Goal: Task Accomplishment & Management: Manage account settings

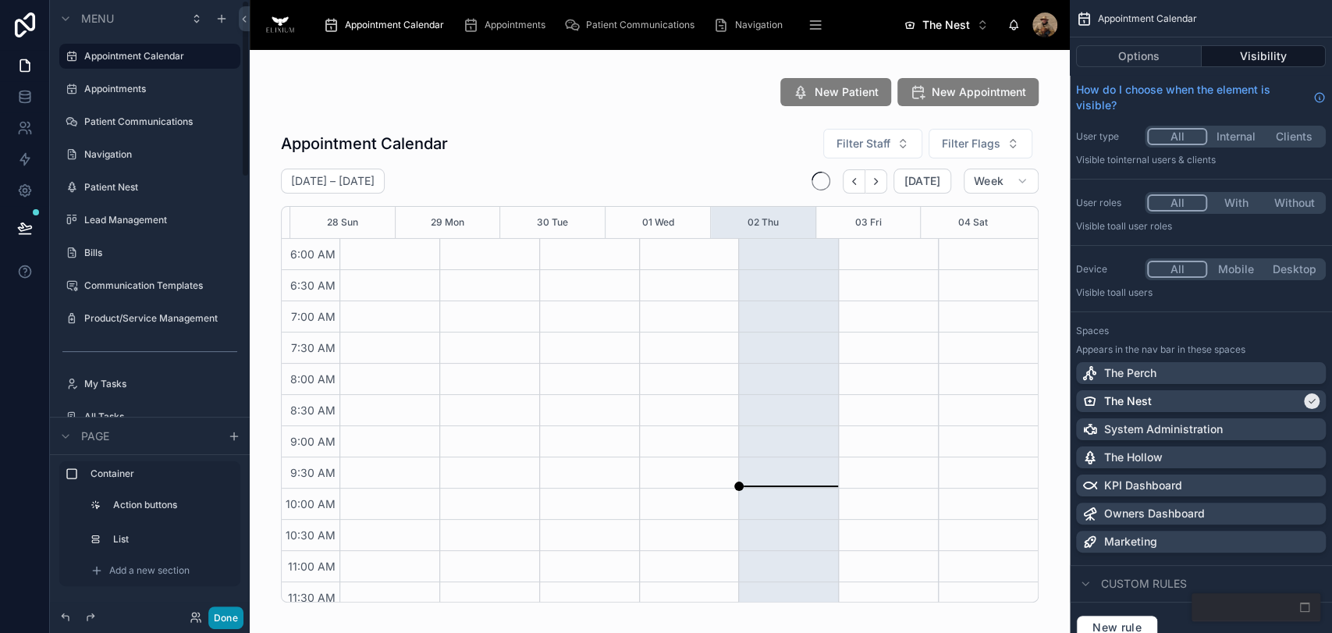
scroll to position [375, 0]
click at [230, 620] on button "Done" at bounding box center [225, 617] width 35 height 23
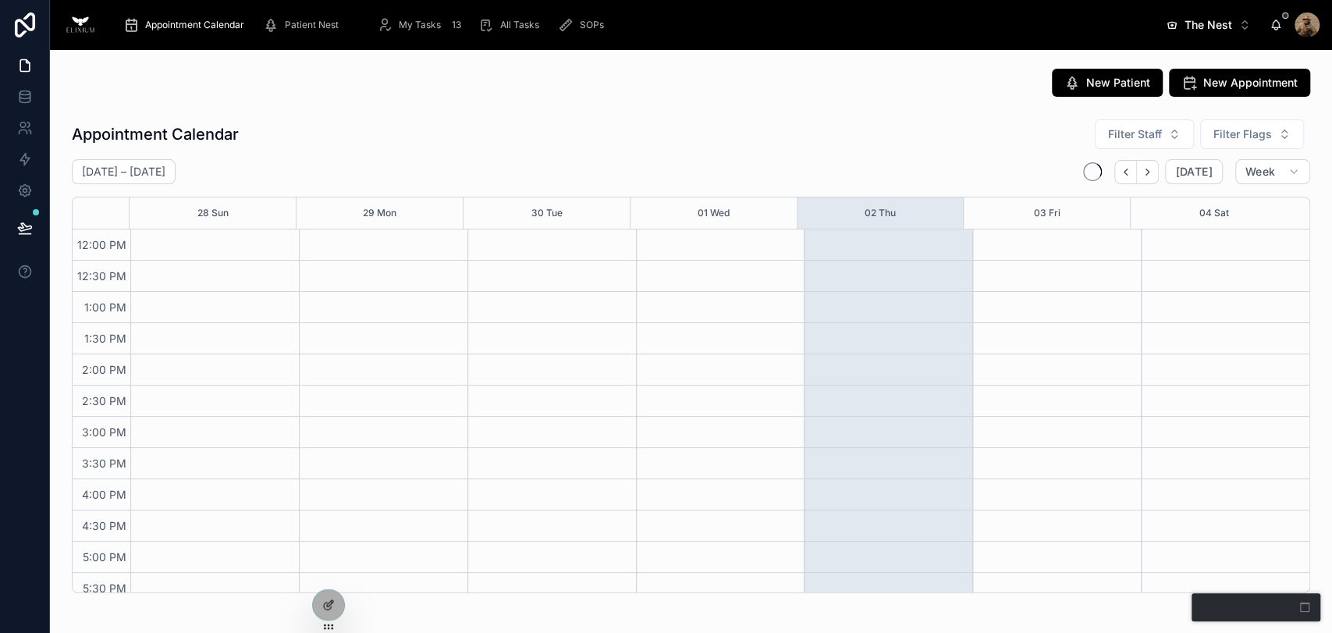
click at [1224, 23] on span "The Nest" at bounding box center [1209, 25] width 48 height 16
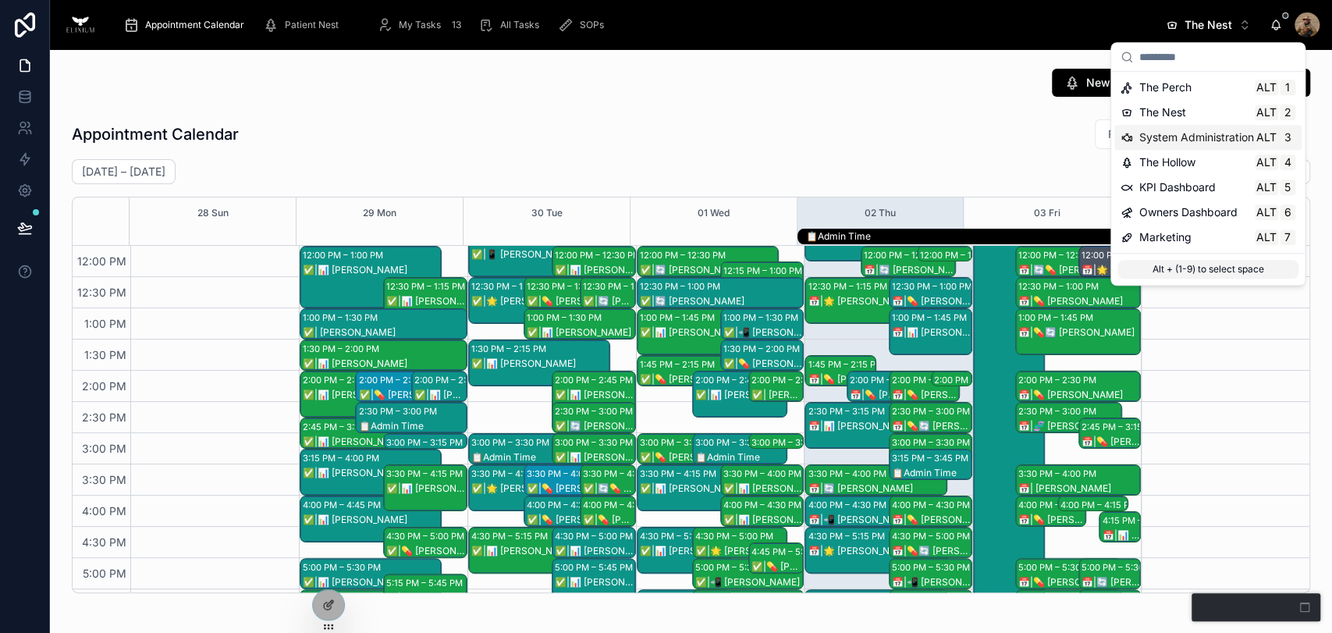
click at [1174, 134] on span "System Administration" at bounding box center [1196, 138] width 115 height 16
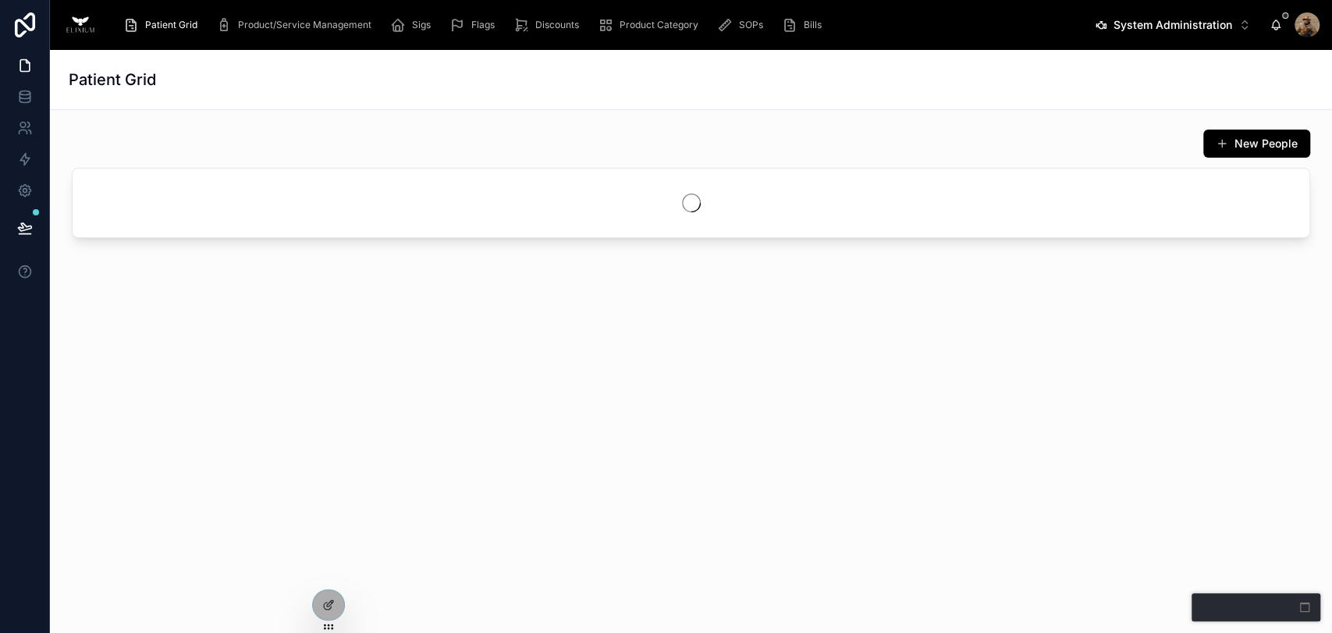
click at [815, 24] on span "Bills" at bounding box center [813, 25] width 18 height 12
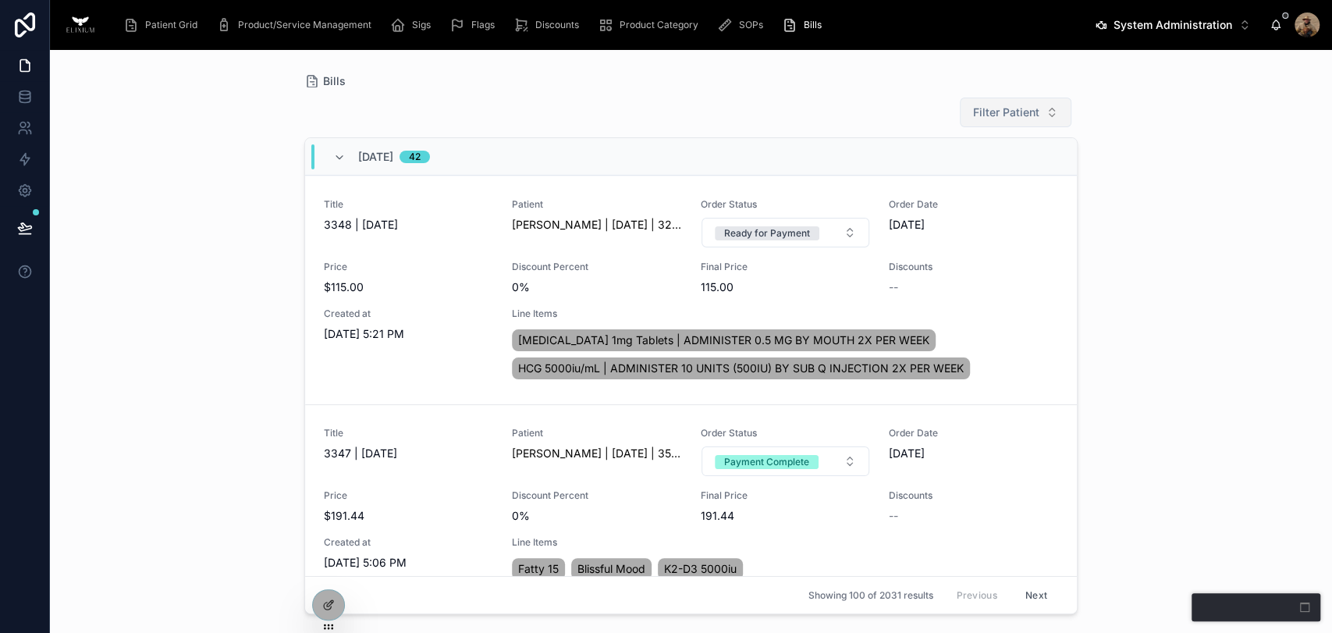
click at [1024, 118] on span "Filter Patient" at bounding box center [1006, 113] width 66 height 16
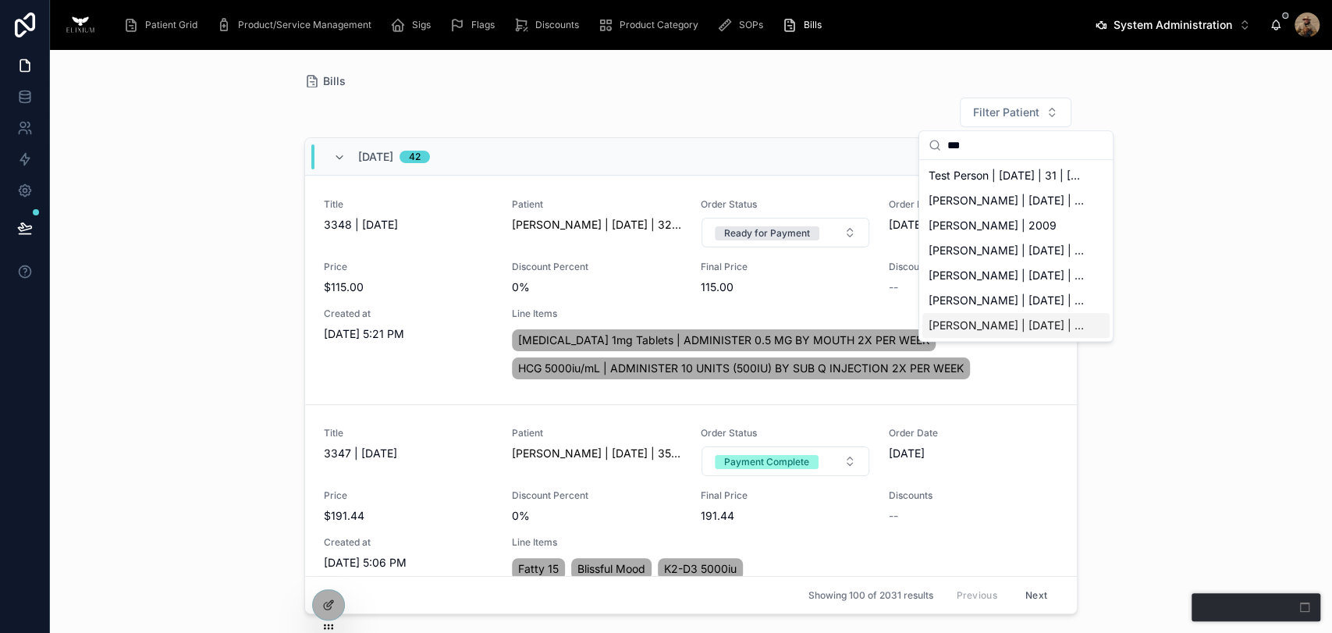
type input "***"
click at [966, 325] on span "[PERSON_NAME] | [DATE] | 31 | [DEMOGRAPHIC_DATA]" at bounding box center [1007, 326] width 156 height 16
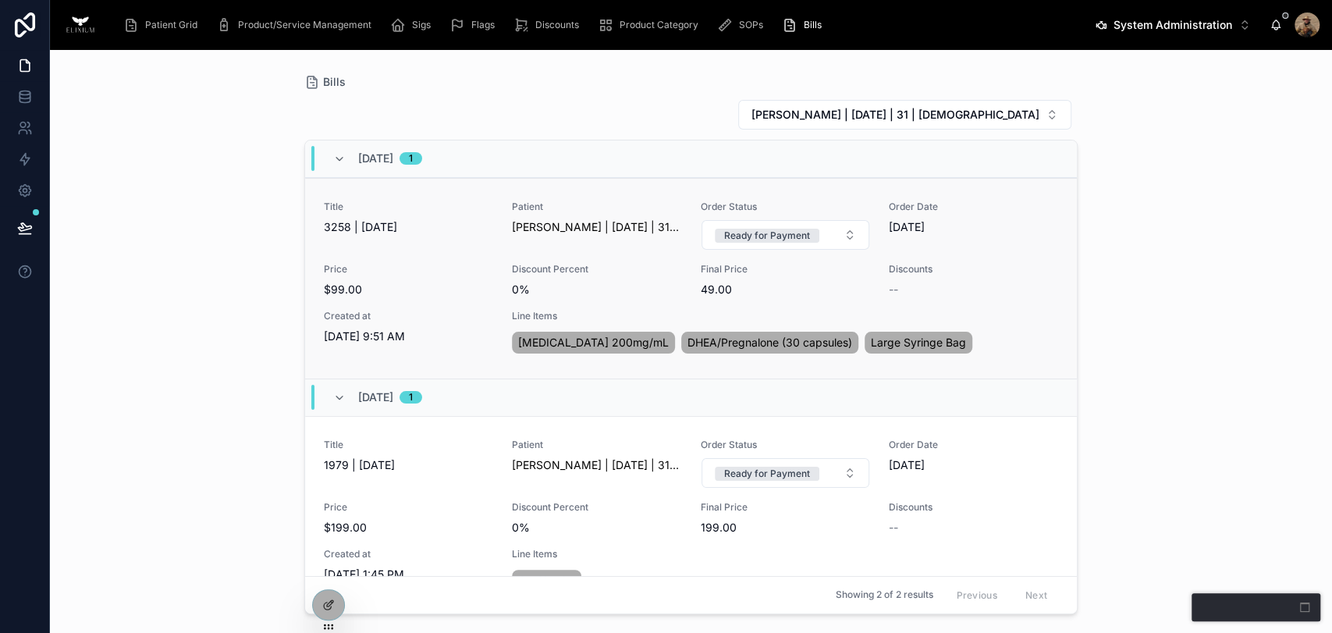
click at [492, 247] on div "Title 3258 | 09/26/25 Patient Adam Testperson | 04/13/94 | 31 | Male Order Stat…" at bounding box center [691, 279] width 734 height 156
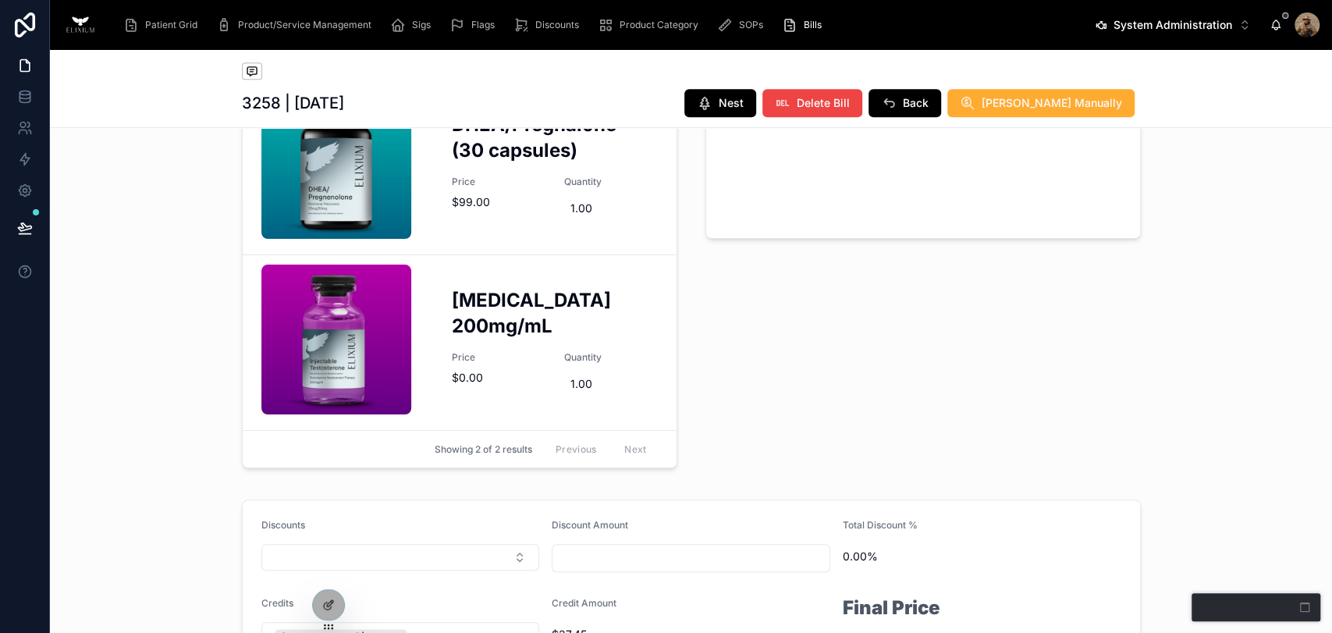
scroll to position [693, 0]
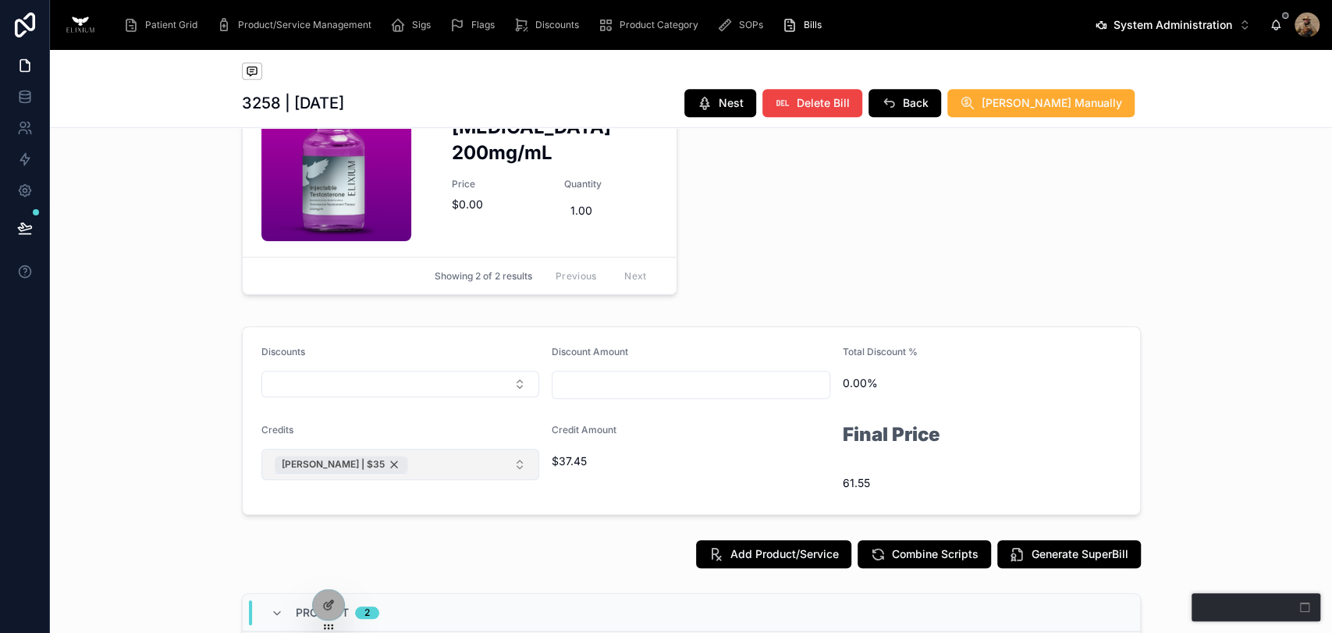
click at [389, 464] on div "Adam Testperson | $35" at bounding box center [341, 464] width 133 height 17
click at [335, 602] on div at bounding box center [328, 605] width 31 height 30
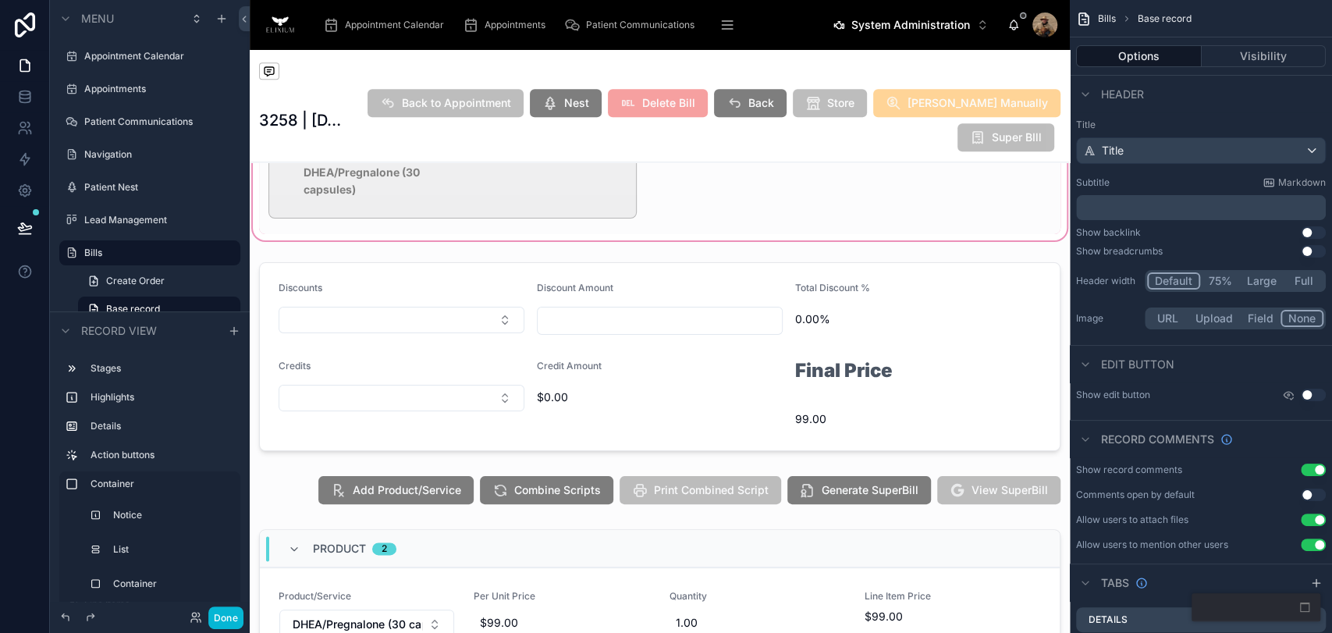
scroll to position [1300, 0]
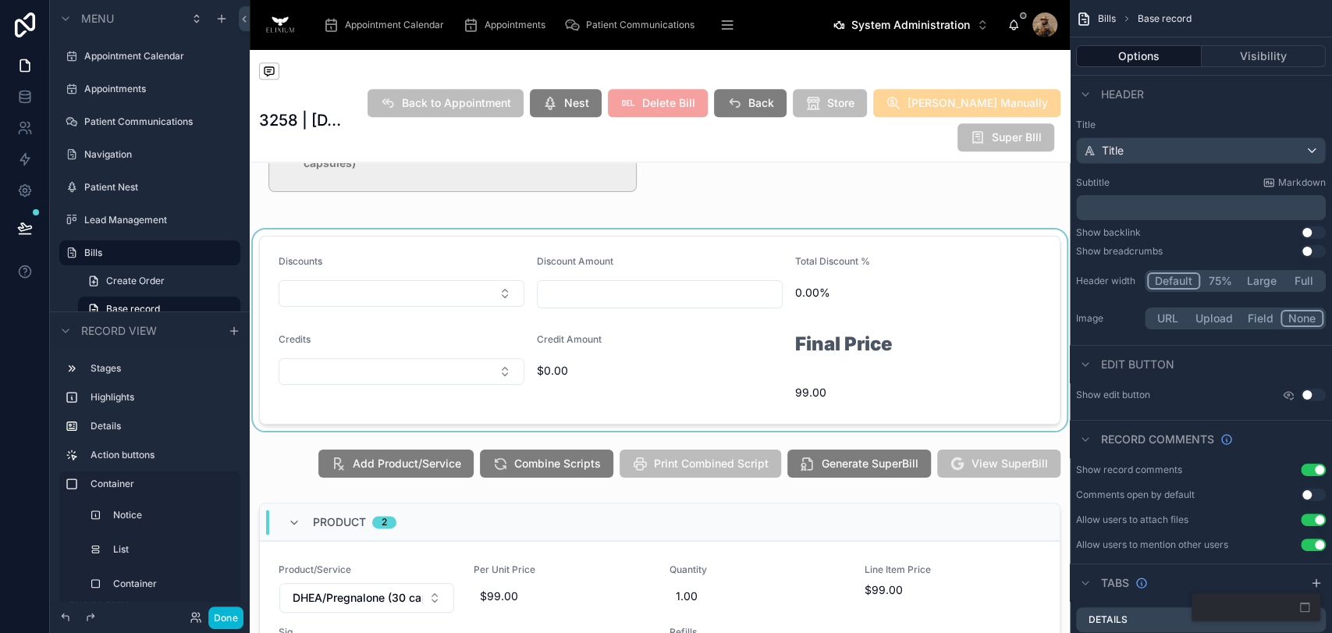
click at [923, 403] on div at bounding box center [660, 329] width 820 height 201
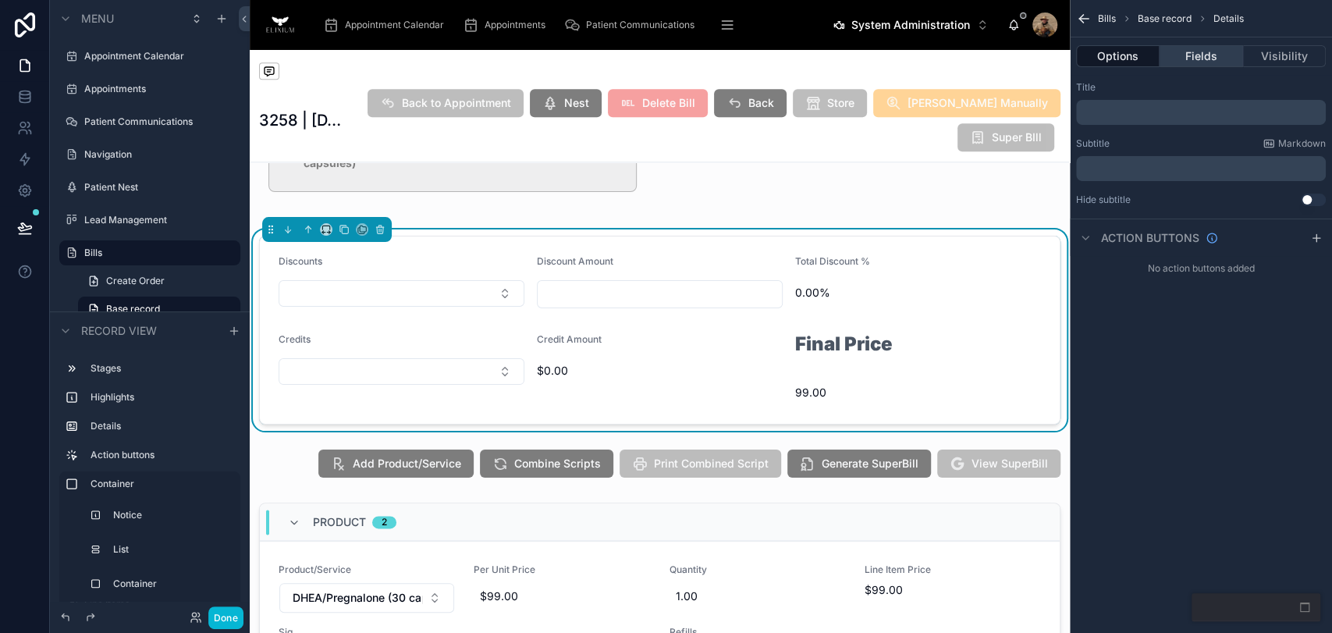
click at [1205, 58] on button "Fields" at bounding box center [1201, 56] width 83 height 22
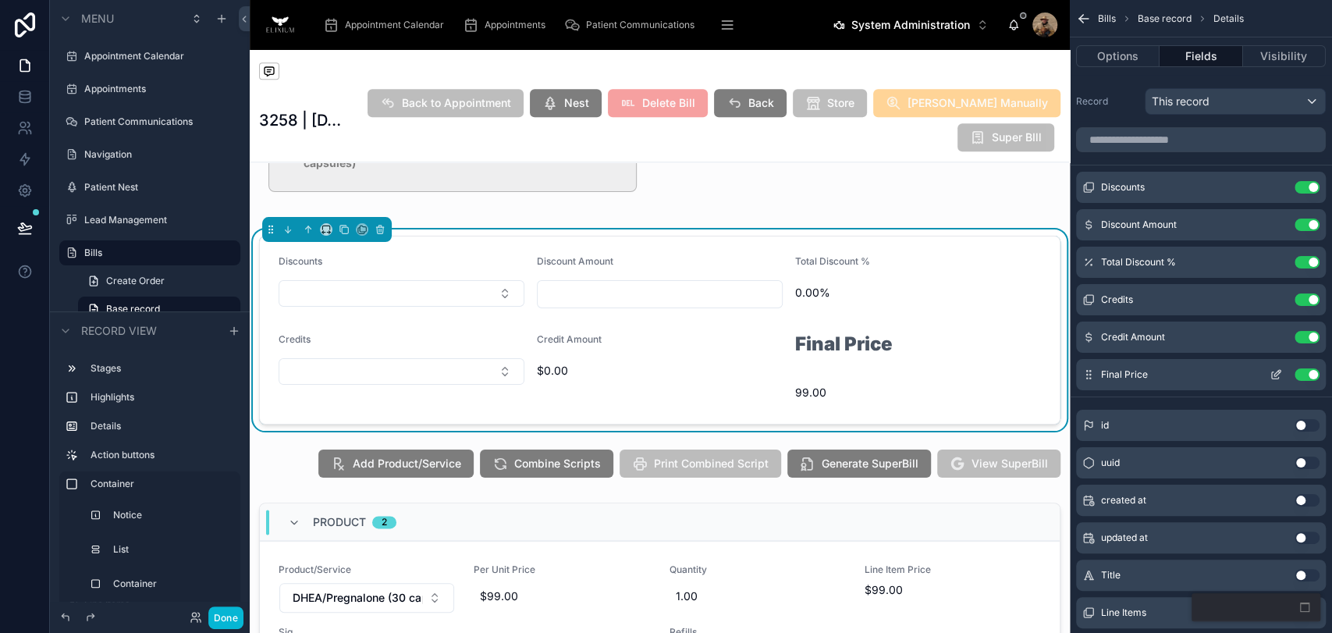
click at [1279, 372] on icon "scrollable content" at bounding box center [1277, 373] width 6 height 6
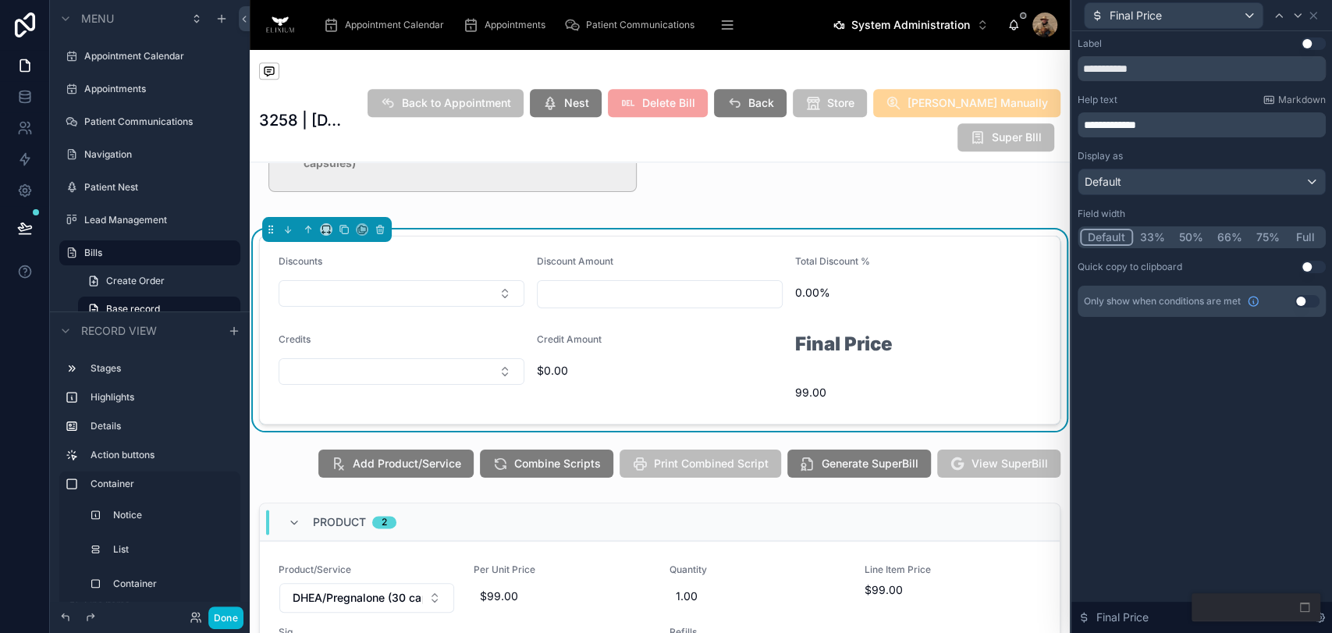
scroll to position [1632, 0]
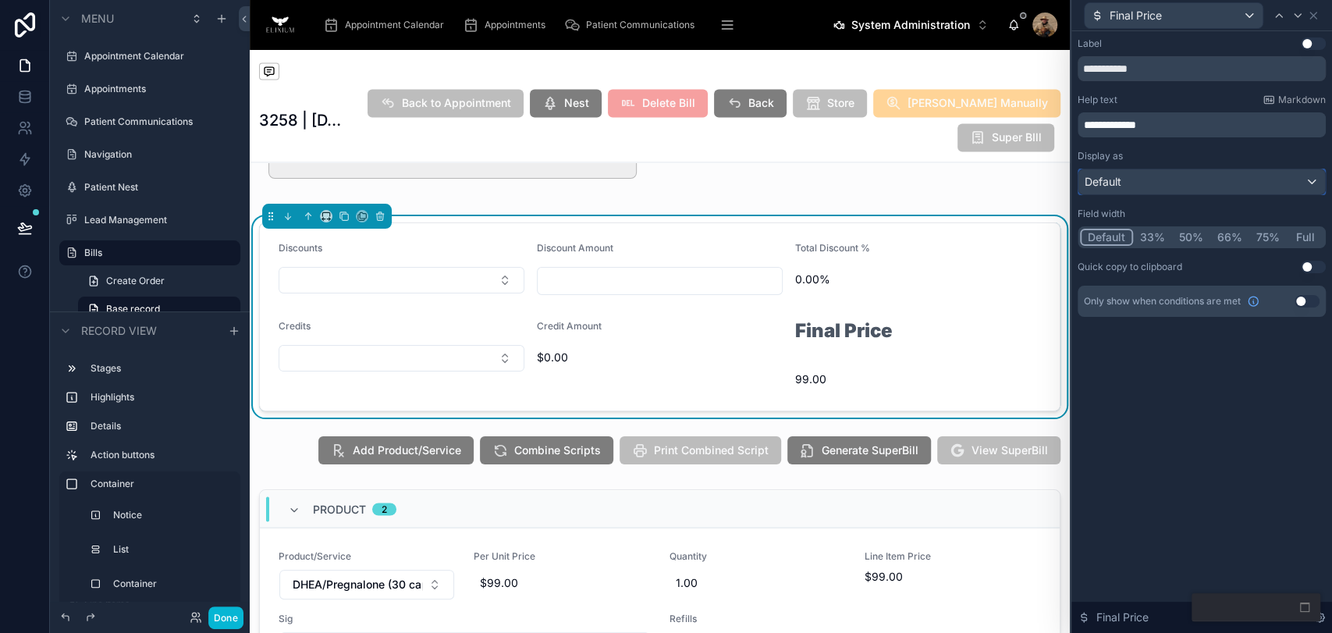
click at [1149, 176] on div "Default" at bounding box center [1201, 181] width 247 height 25
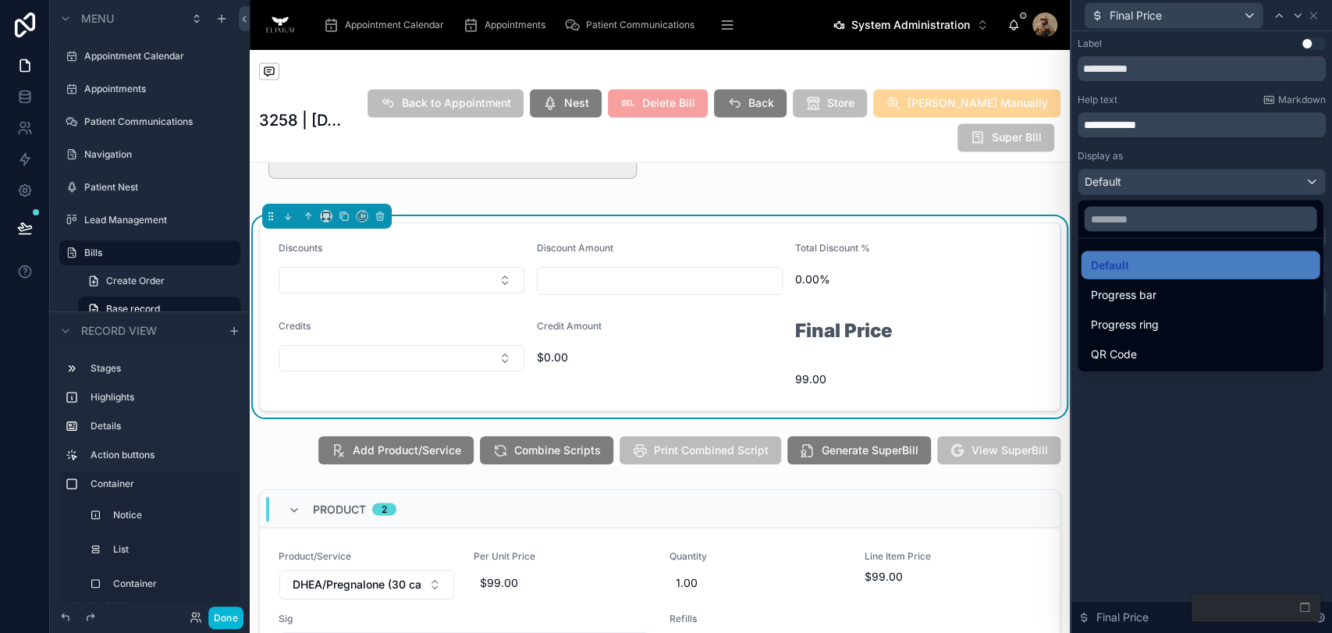
click at [1166, 148] on div at bounding box center [1201, 316] width 261 height 633
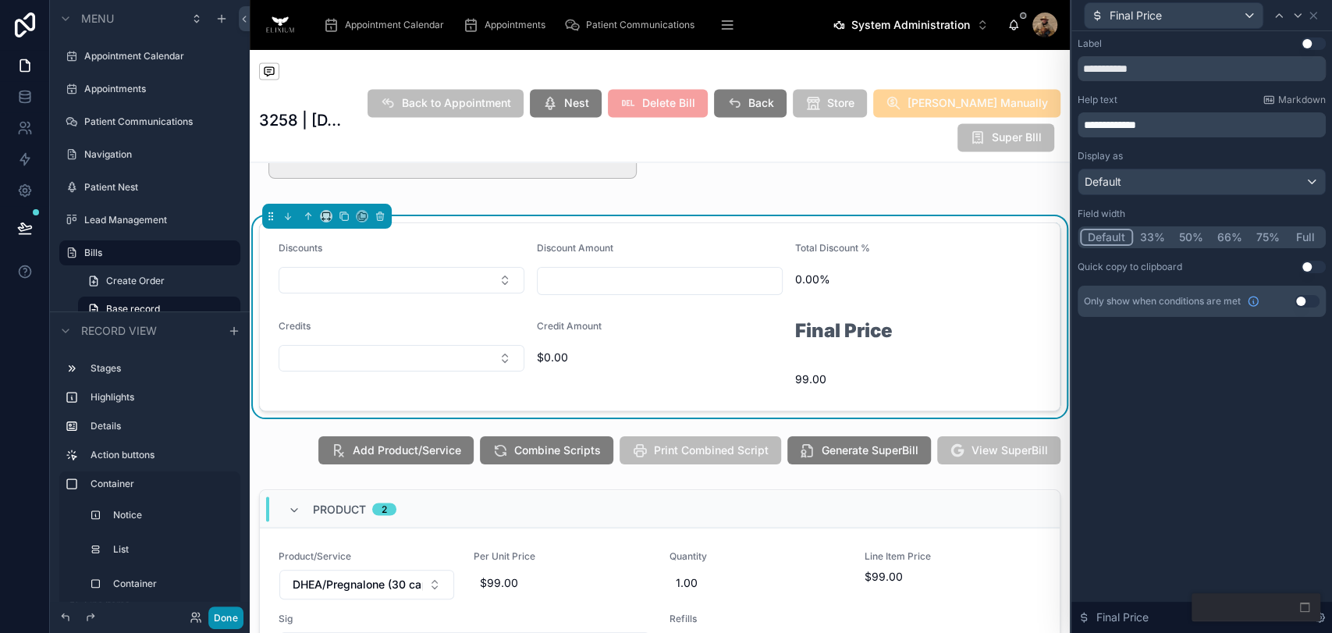
click at [235, 623] on button "Done" at bounding box center [225, 617] width 35 height 23
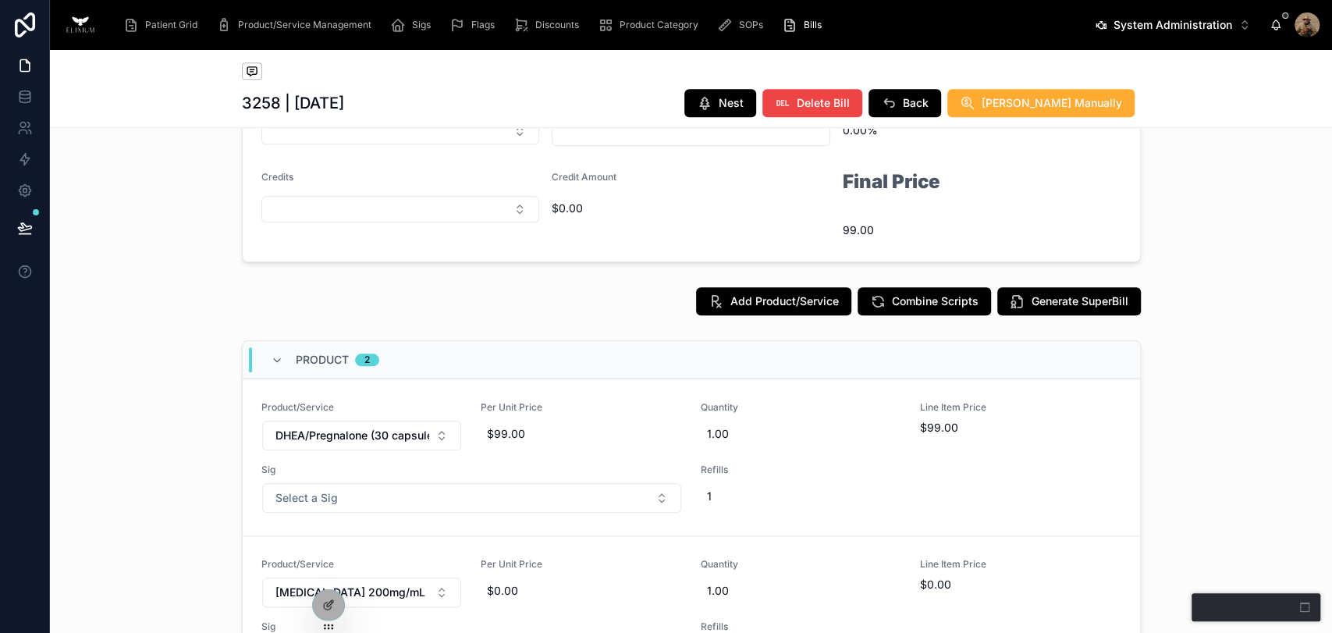
scroll to position [1040, 0]
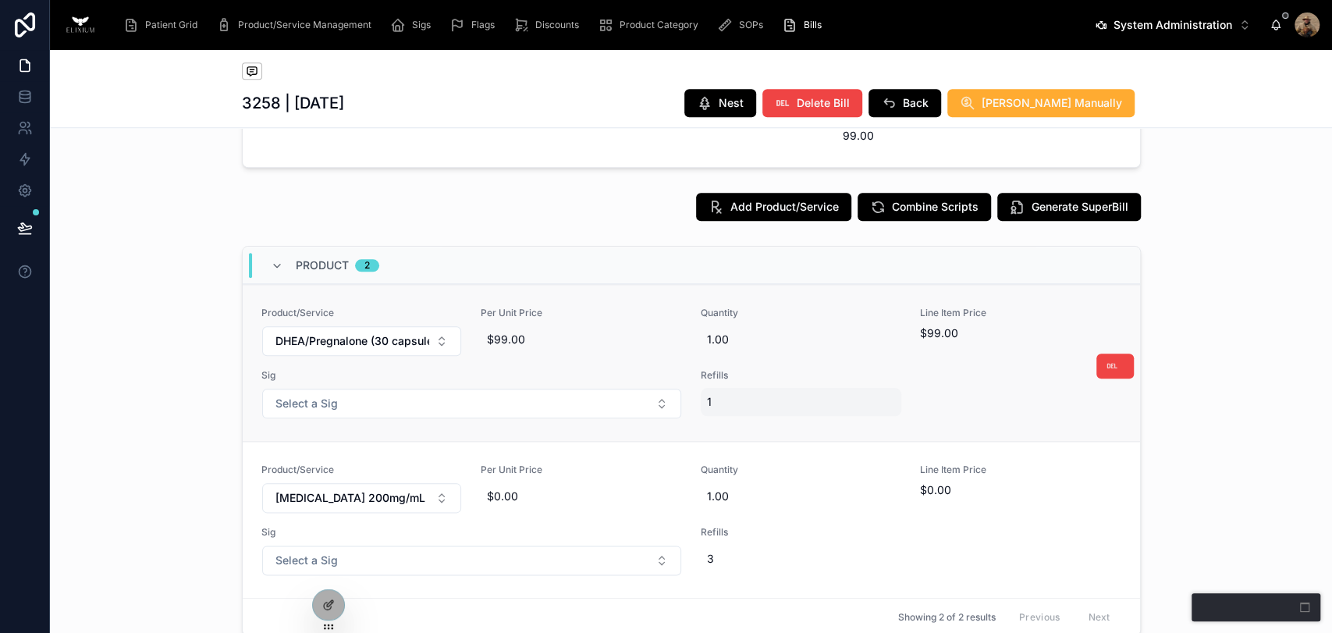
click at [737, 400] on span "1" at bounding box center [801, 402] width 189 height 16
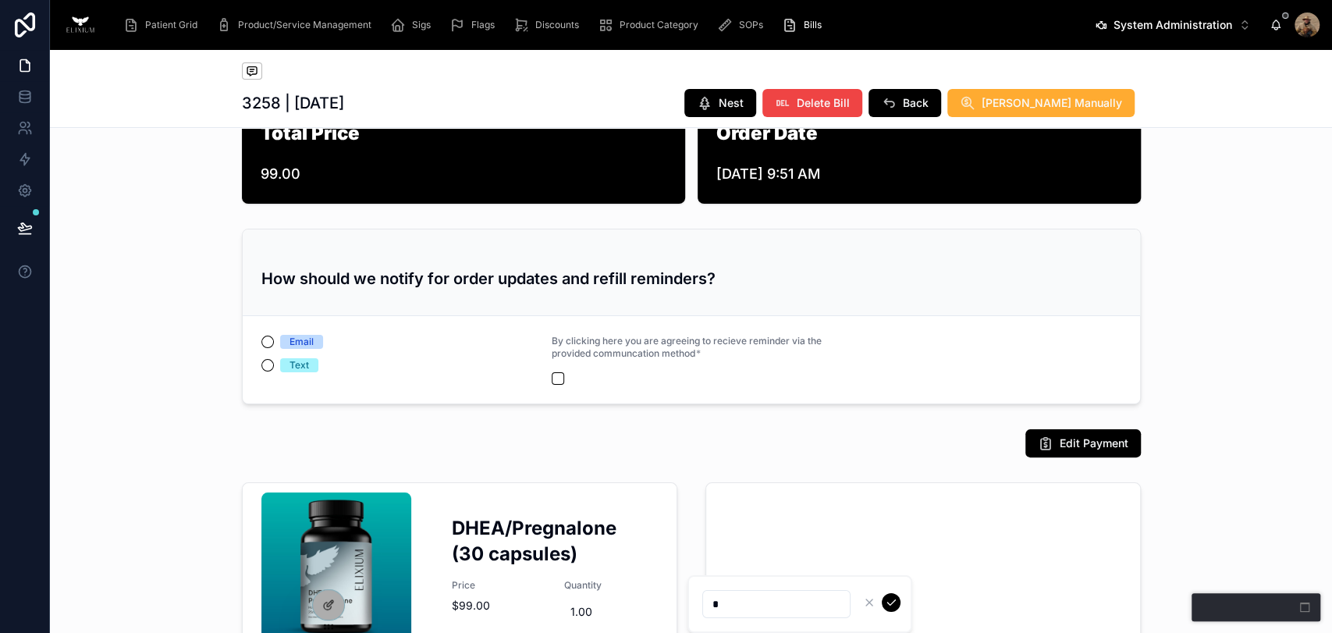
scroll to position [87, 0]
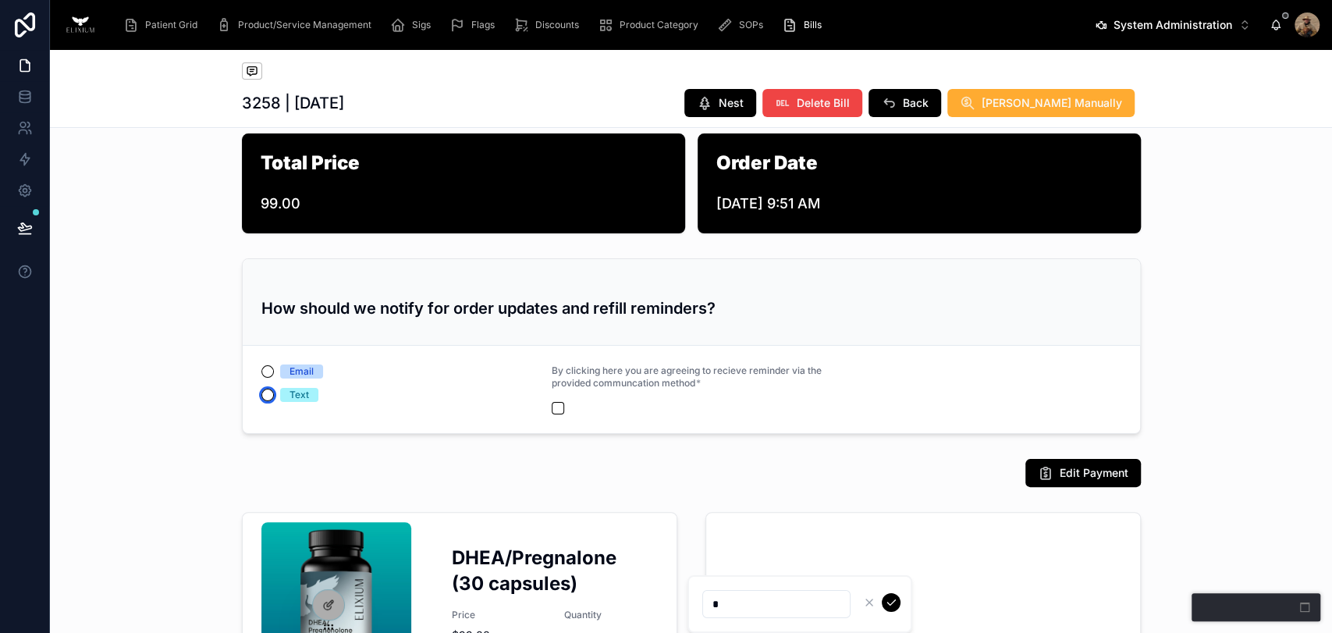
click at [261, 398] on button "Text" at bounding box center [267, 395] width 12 height 12
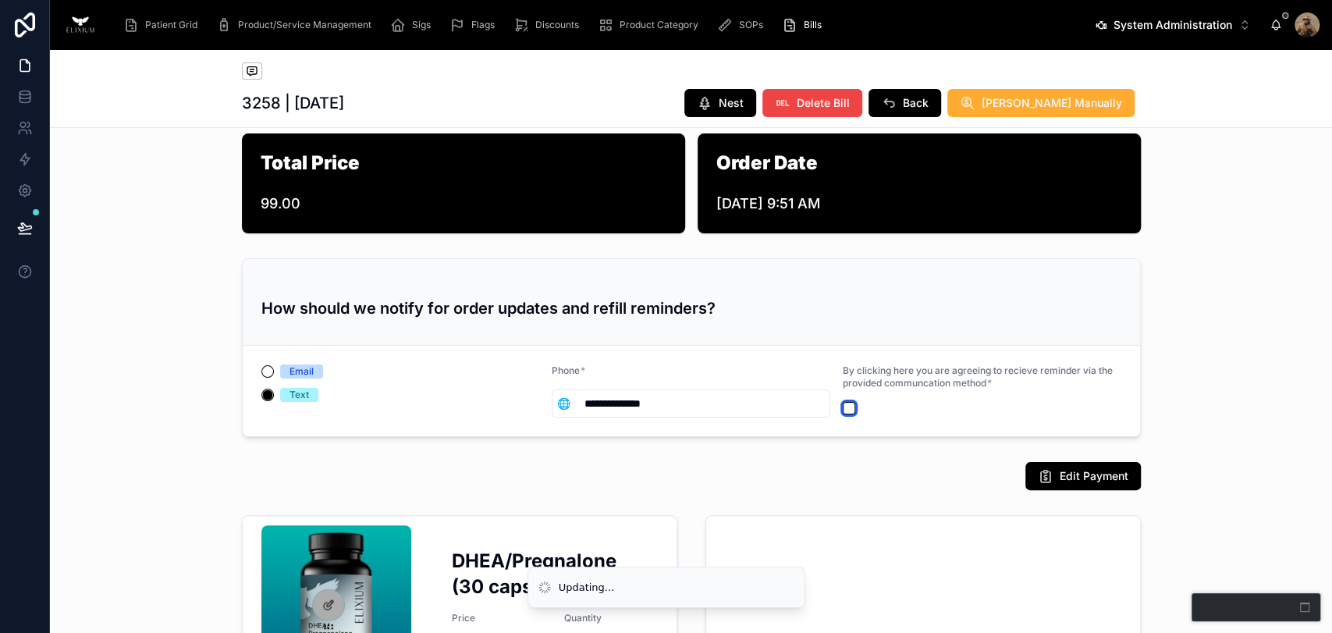
click at [843, 407] on button "button" at bounding box center [849, 408] width 12 height 12
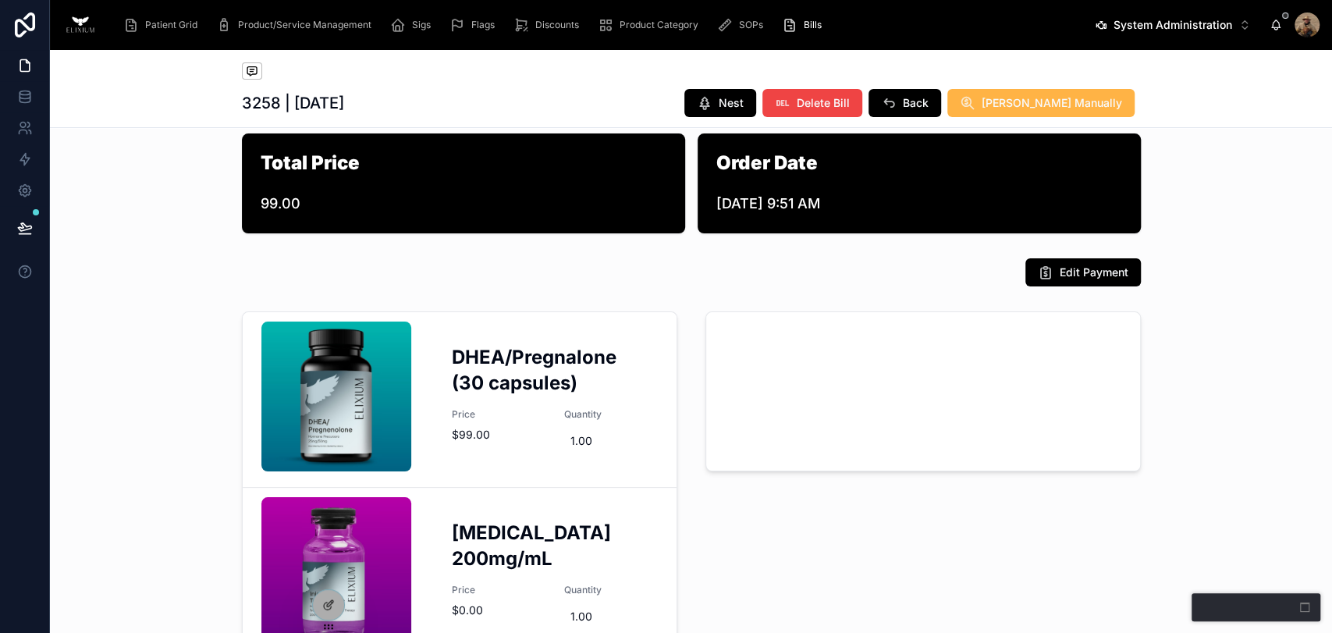
click at [1057, 99] on span "Mark Paid Manually" at bounding box center [1052, 103] width 140 height 16
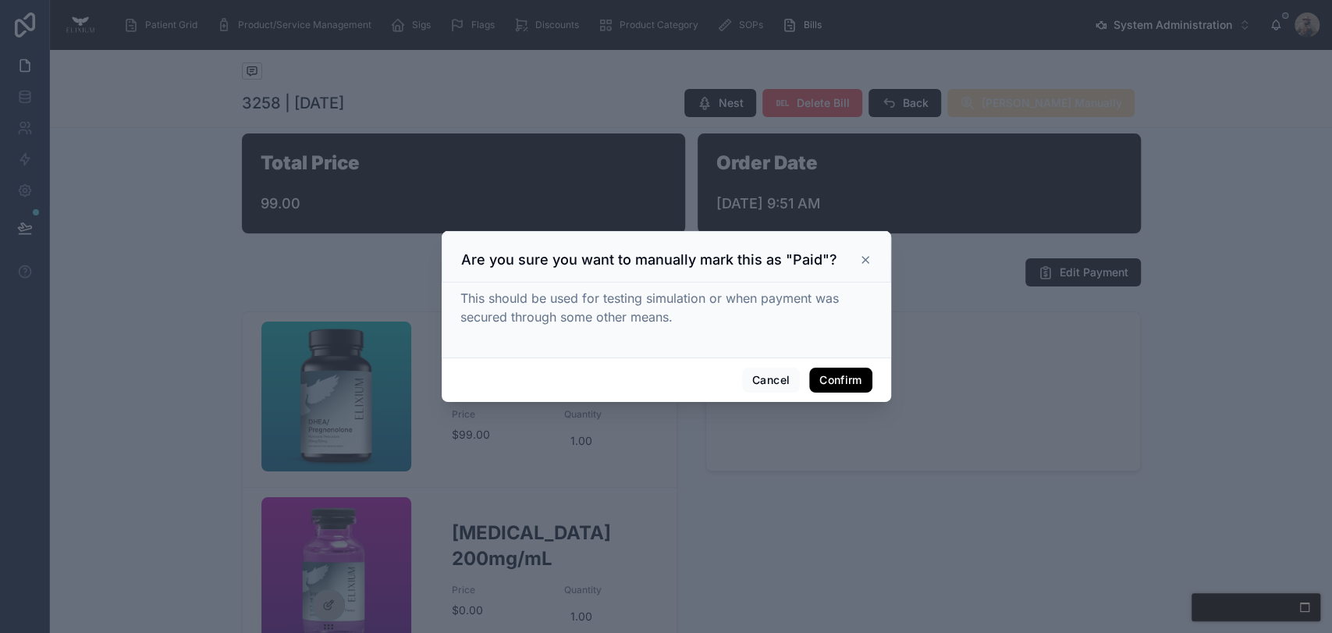
click at [850, 369] on button "Confirm" at bounding box center [840, 380] width 62 height 25
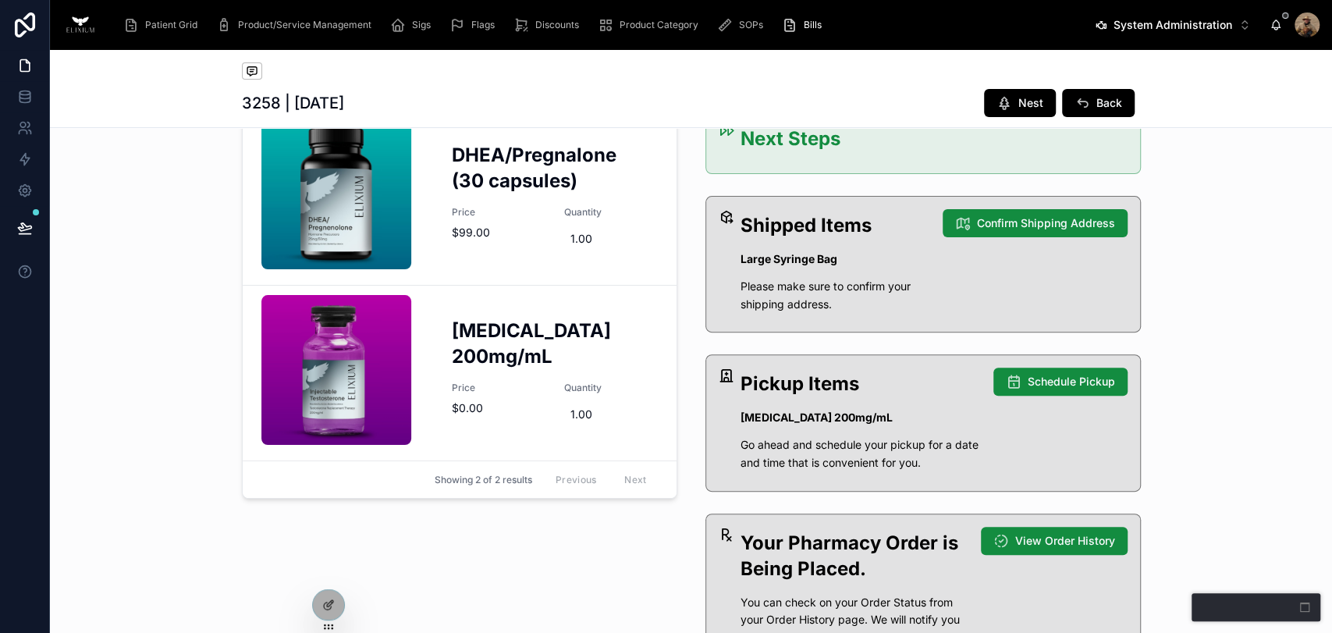
scroll to position [260, 0]
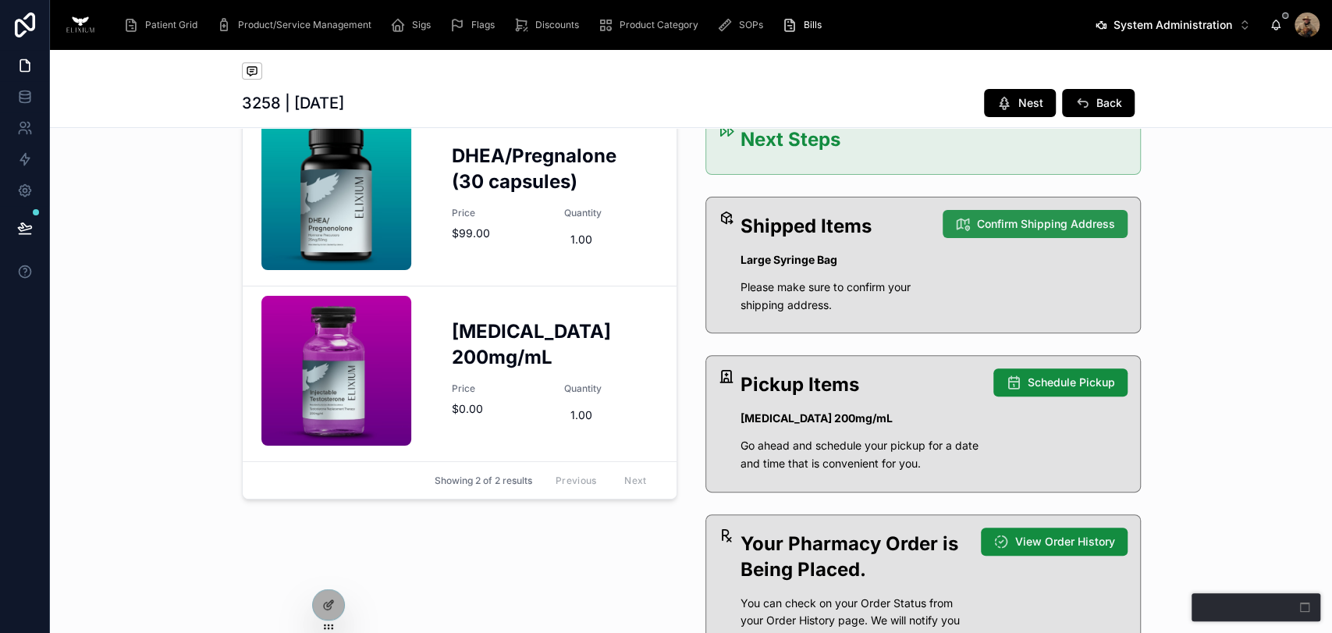
click at [1013, 223] on span "Confirm Shipping Address" at bounding box center [1046, 224] width 138 height 16
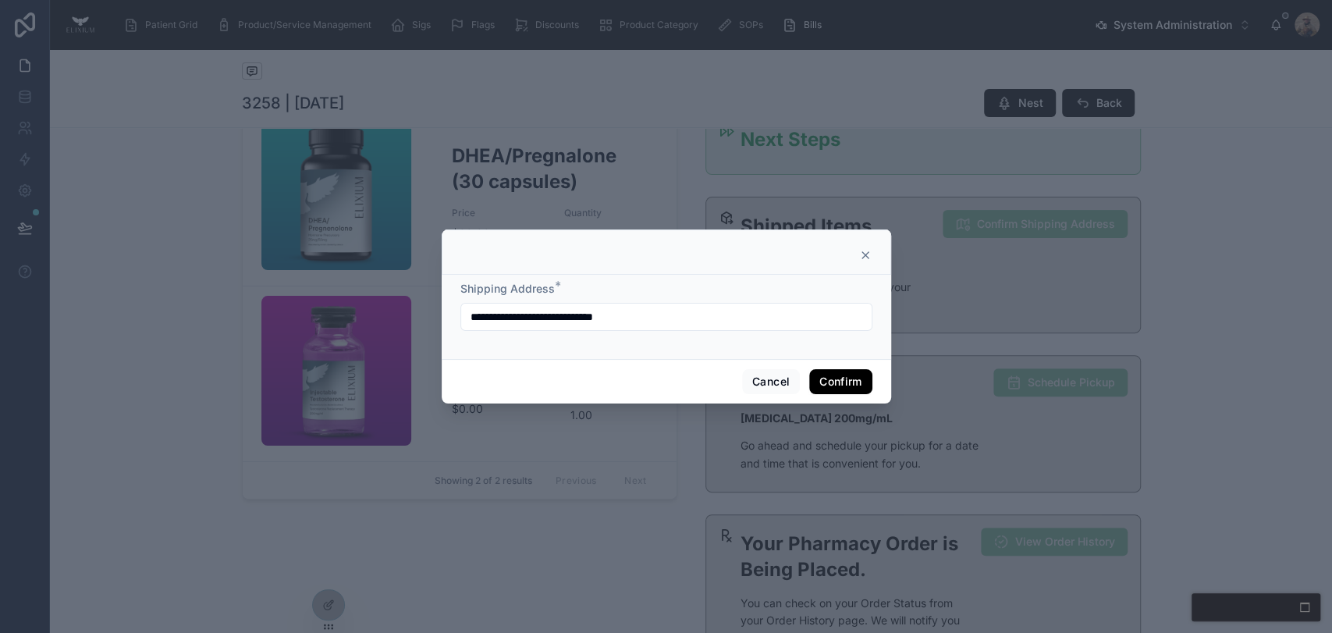
click at [670, 316] on input "**********" at bounding box center [666, 317] width 410 height 22
click at [916, 257] on div at bounding box center [666, 316] width 1332 height 633
click at [855, 251] on div at bounding box center [666, 255] width 410 height 12
click at [868, 255] on icon at bounding box center [865, 255] width 12 height 12
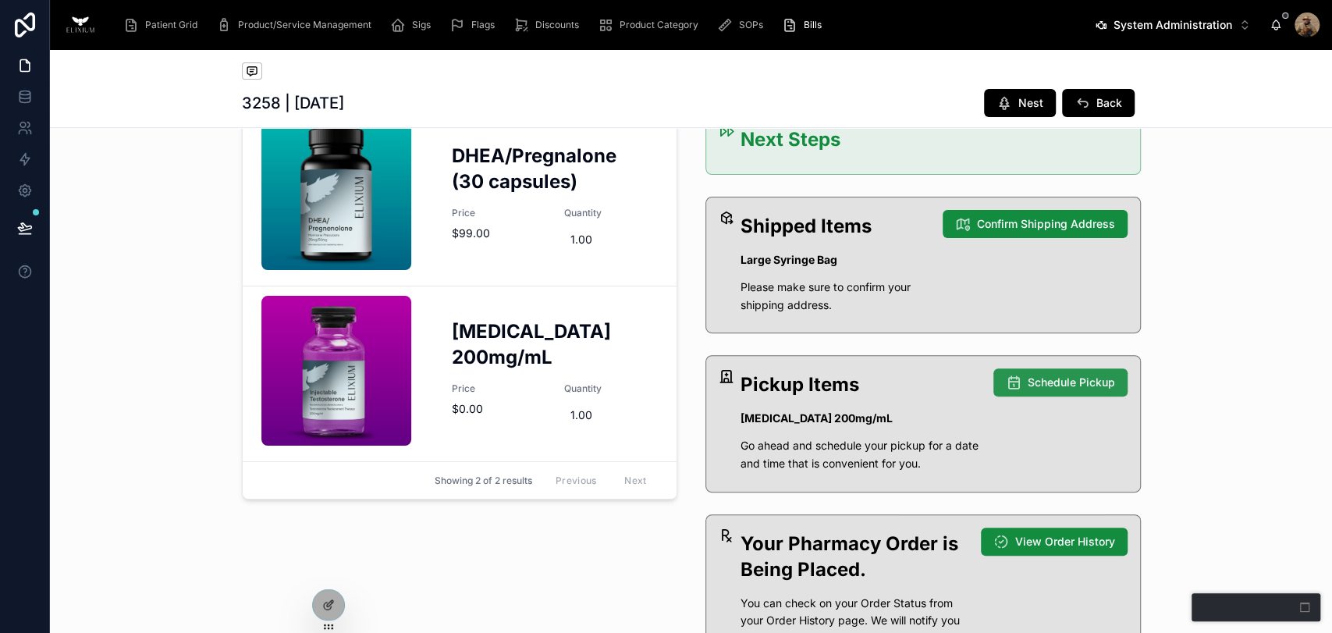
click at [1018, 377] on button "Schedule Pickup" at bounding box center [1060, 382] width 134 height 28
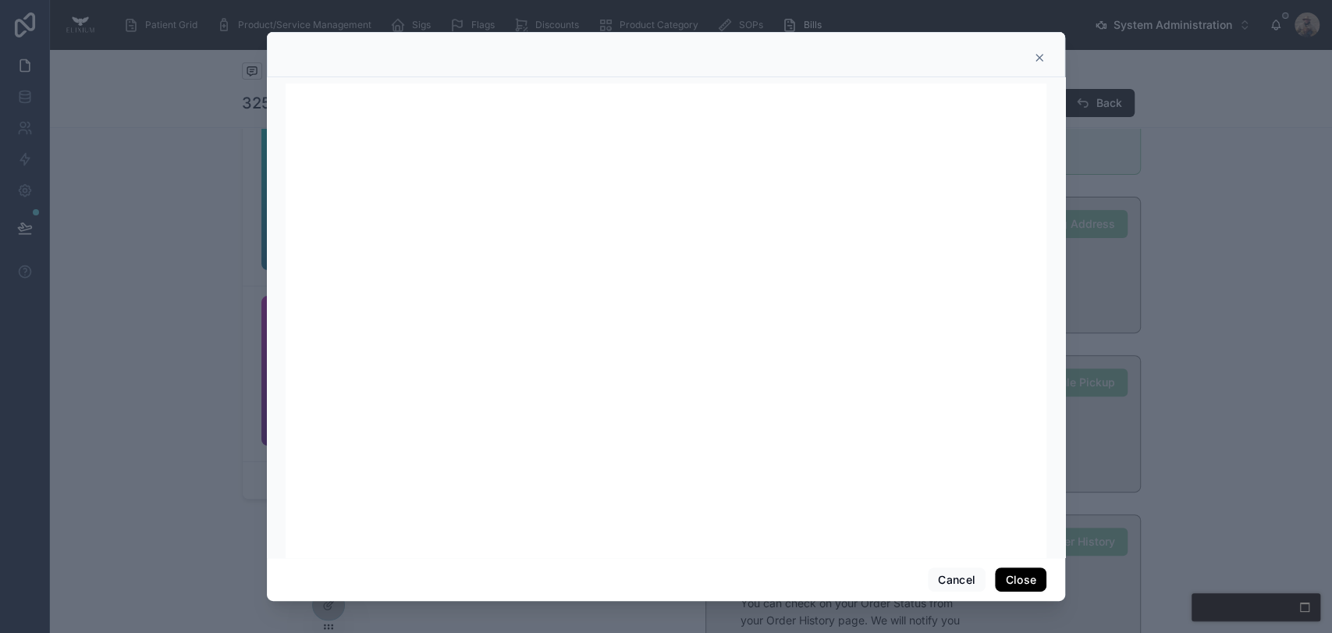
click at [1039, 63] on icon at bounding box center [1039, 58] width 12 height 12
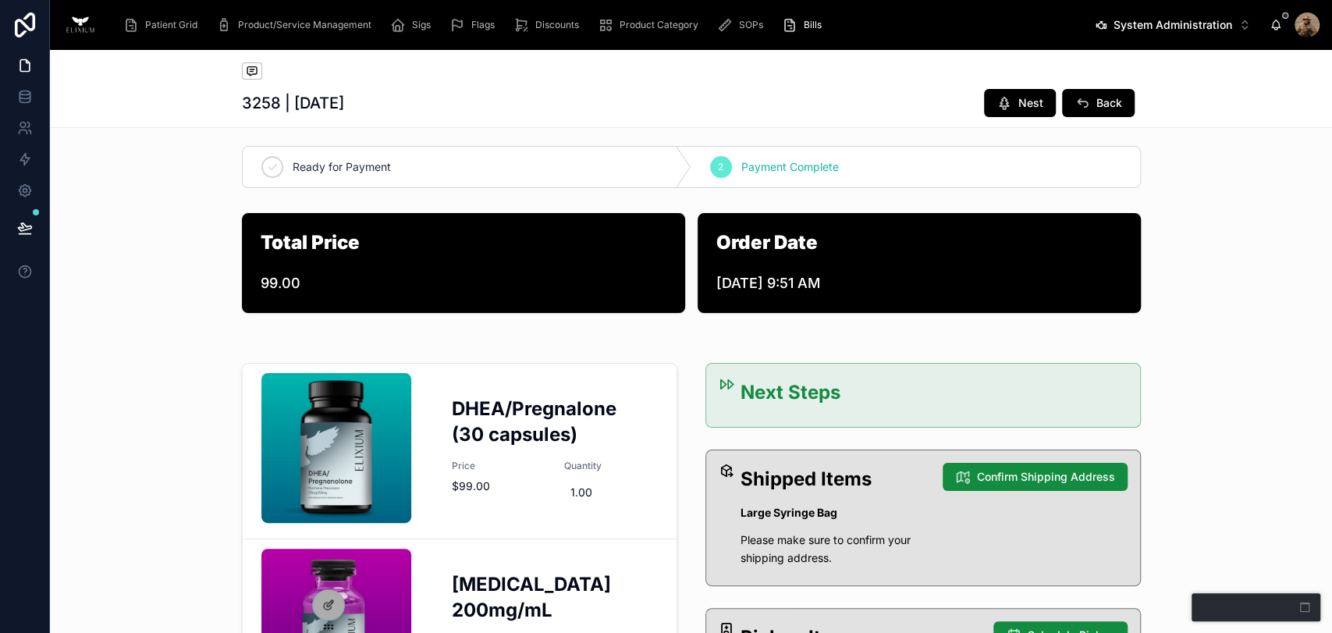
scroll to position [0, 0]
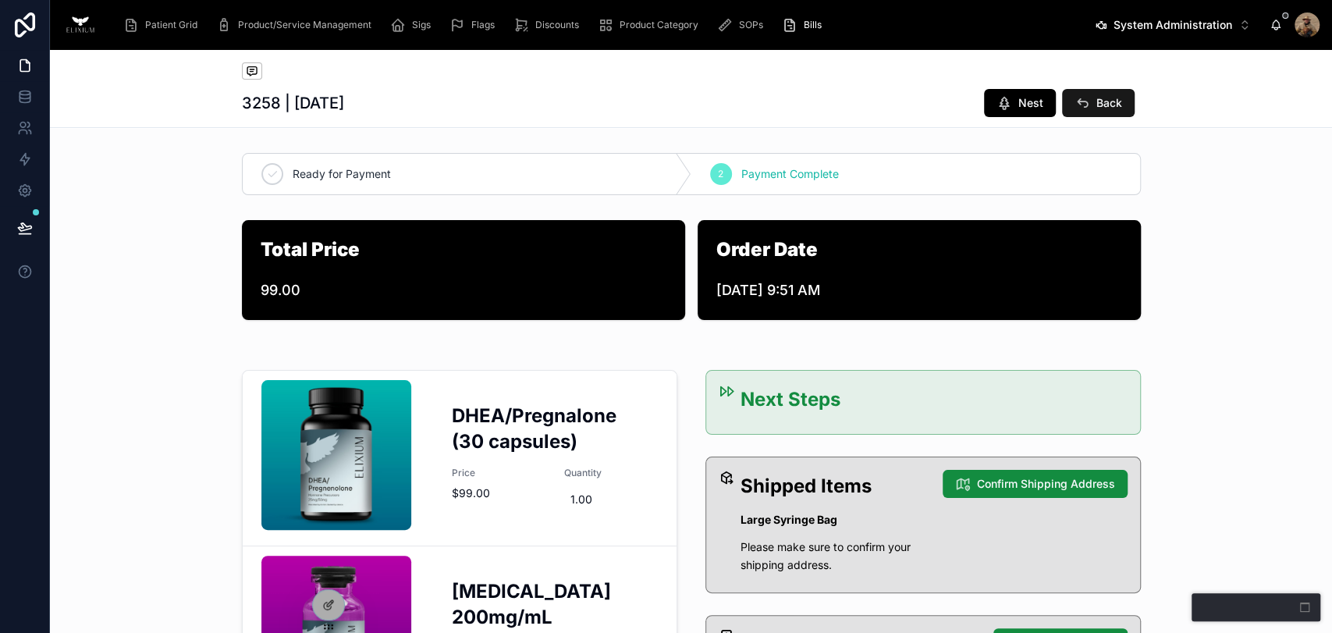
click at [1075, 108] on icon at bounding box center [1083, 103] width 16 height 16
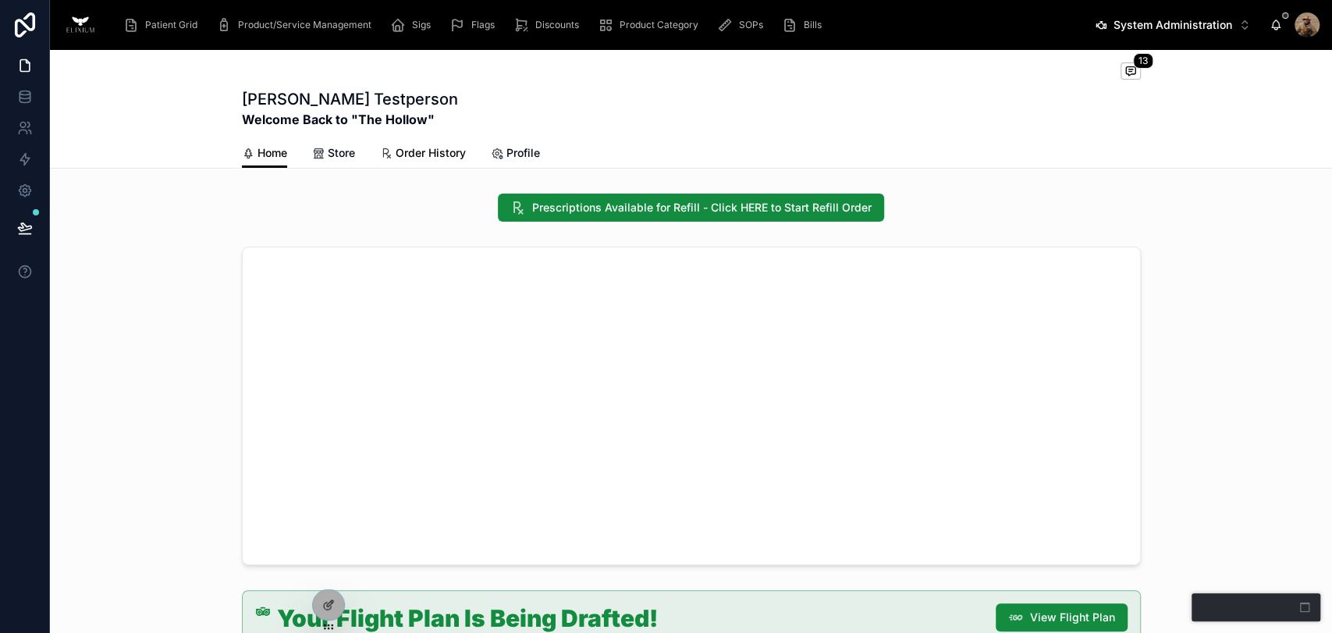
click at [421, 151] on span "Order History" at bounding box center [431, 153] width 70 height 16
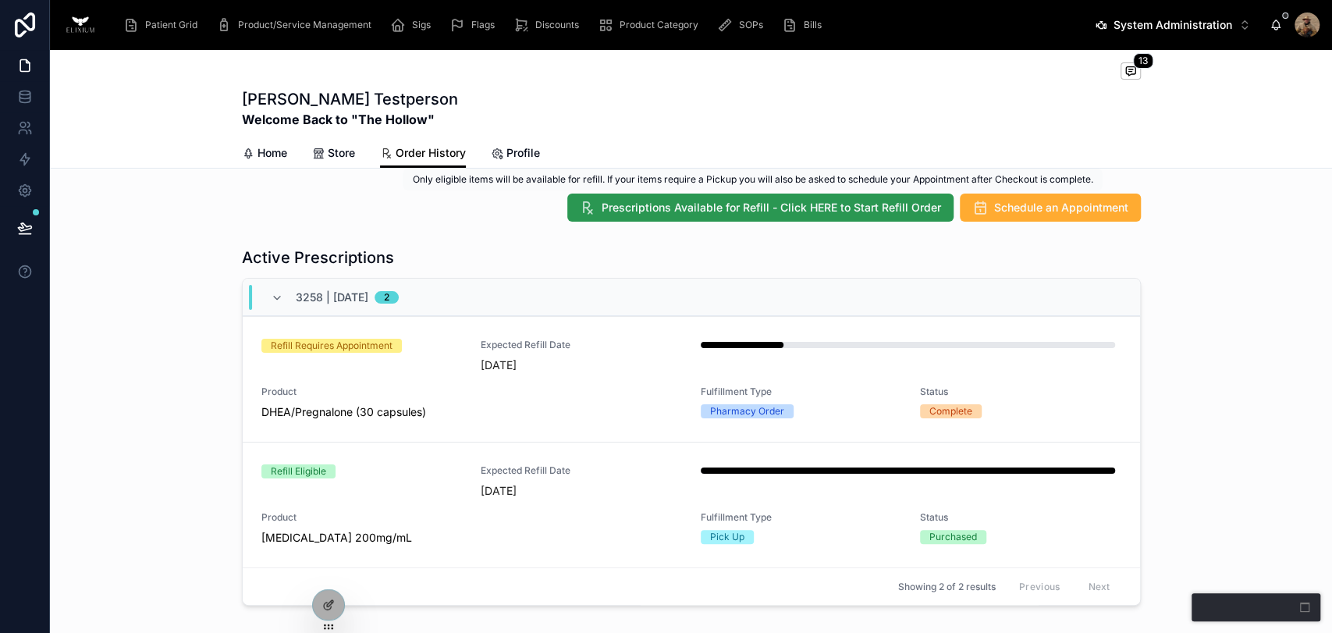
click at [641, 208] on span "Prescriptions Available for Refill - Click HERE to Start Refill Order" at bounding box center [771, 208] width 339 height 16
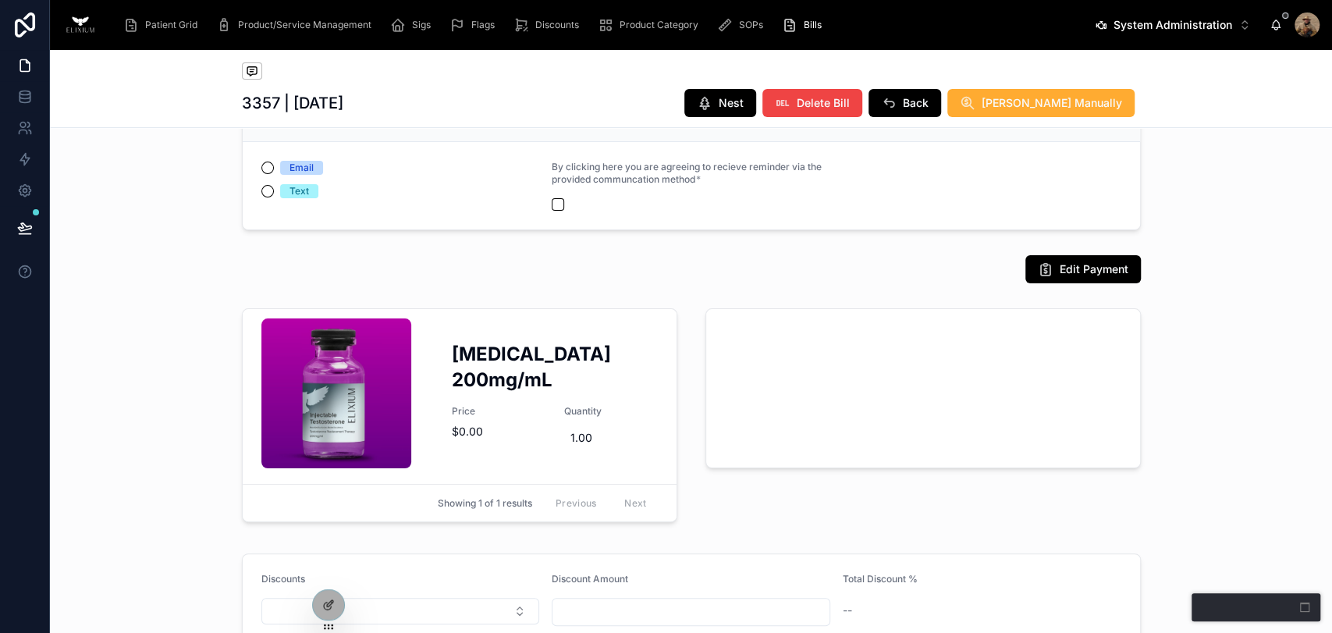
scroll to position [260, 0]
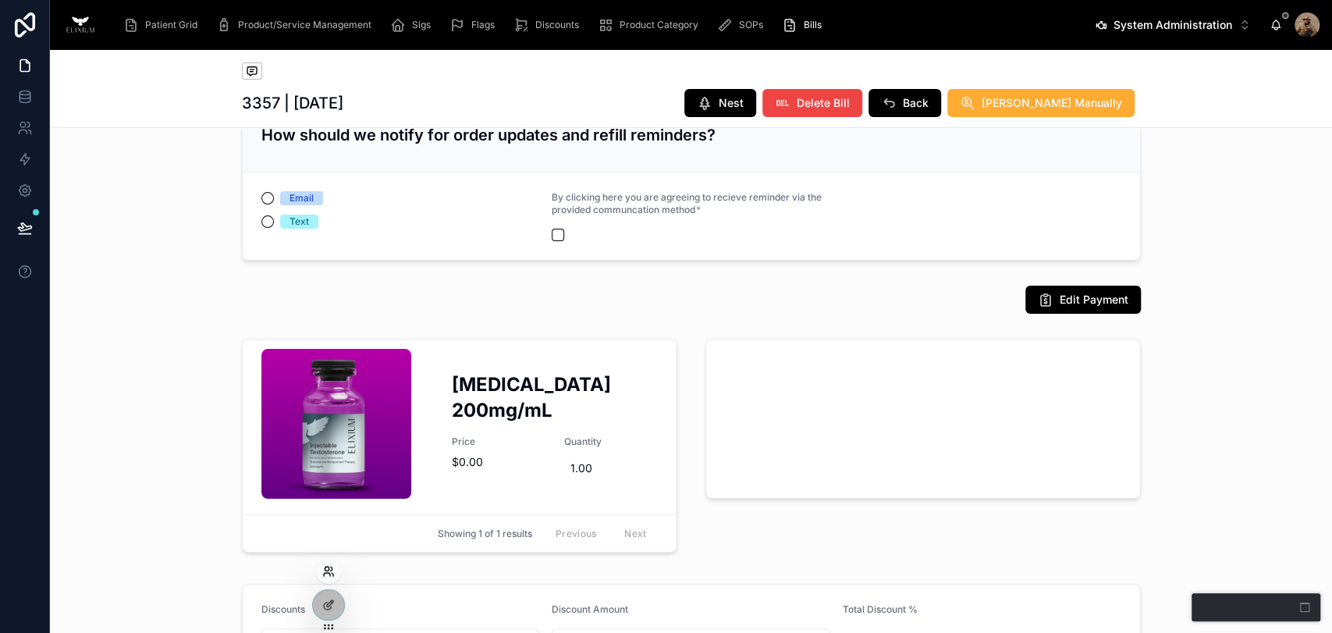
click at [329, 574] on icon at bounding box center [328, 571] width 12 height 12
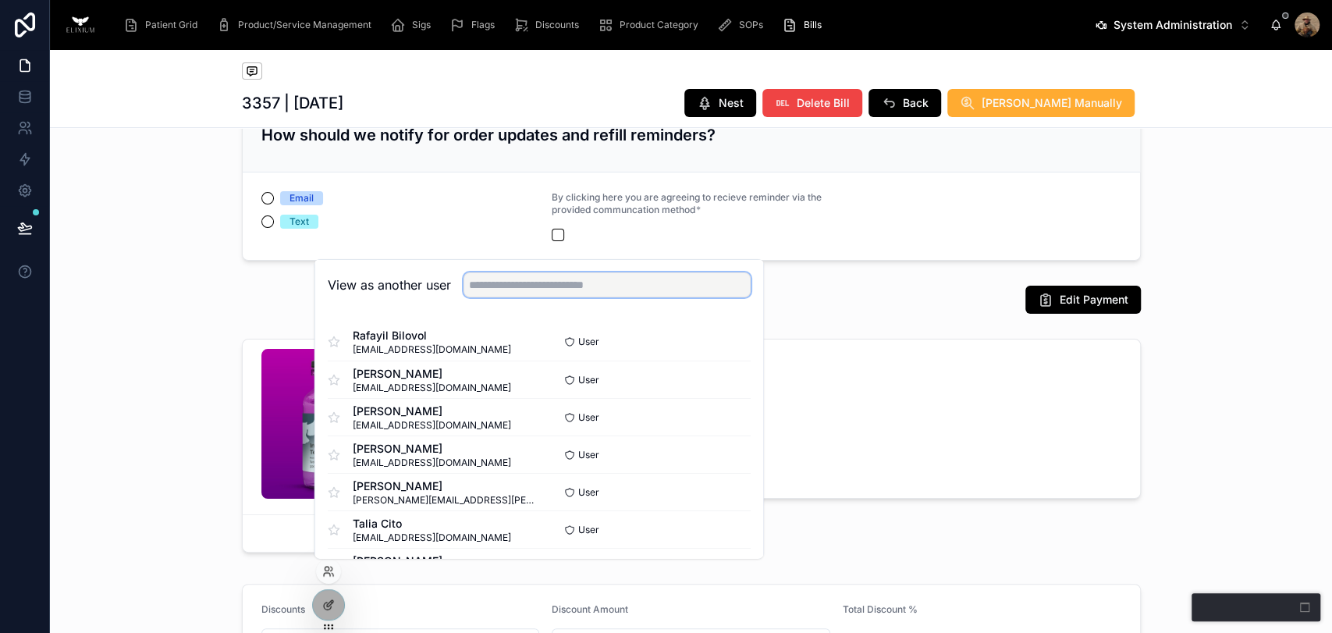
click at [503, 280] on input "text" at bounding box center [607, 284] width 287 height 25
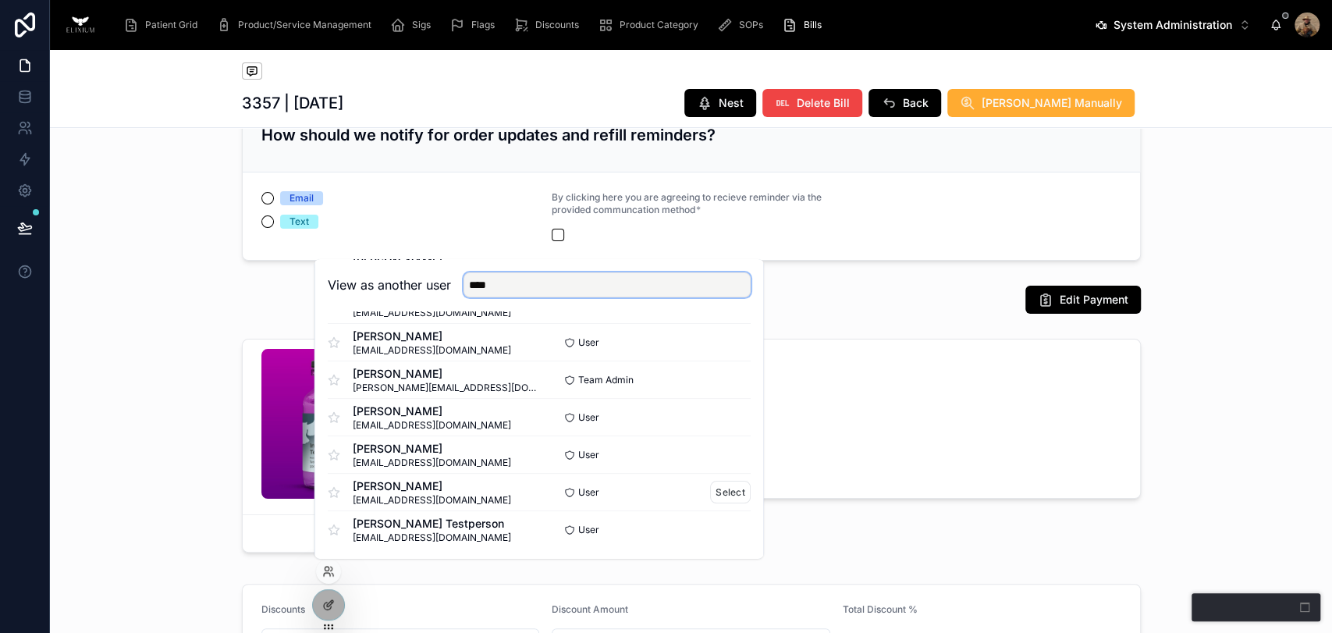
scroll to position [189, 0]
type input "****"
click at [710, 531] on button "Select" at bounding box center [730, 528] width 41 height 23
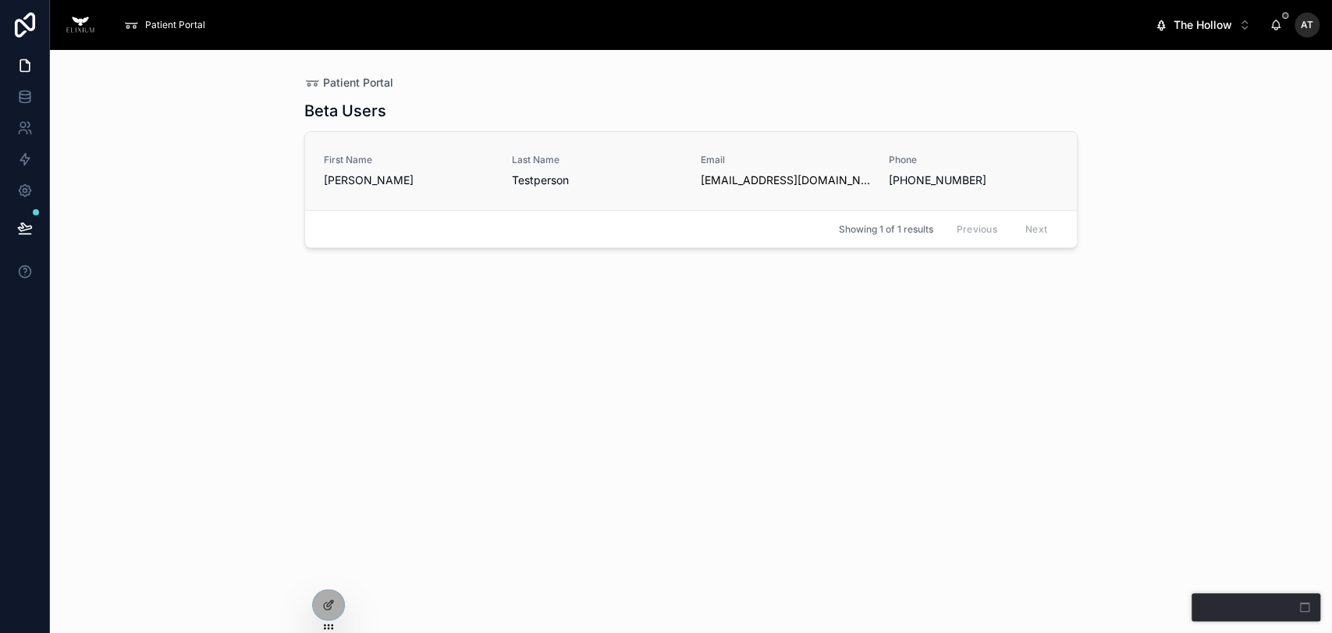
click at [538, 156] on span "Last Name" at bounding box center [596, 160] width 169 height 12
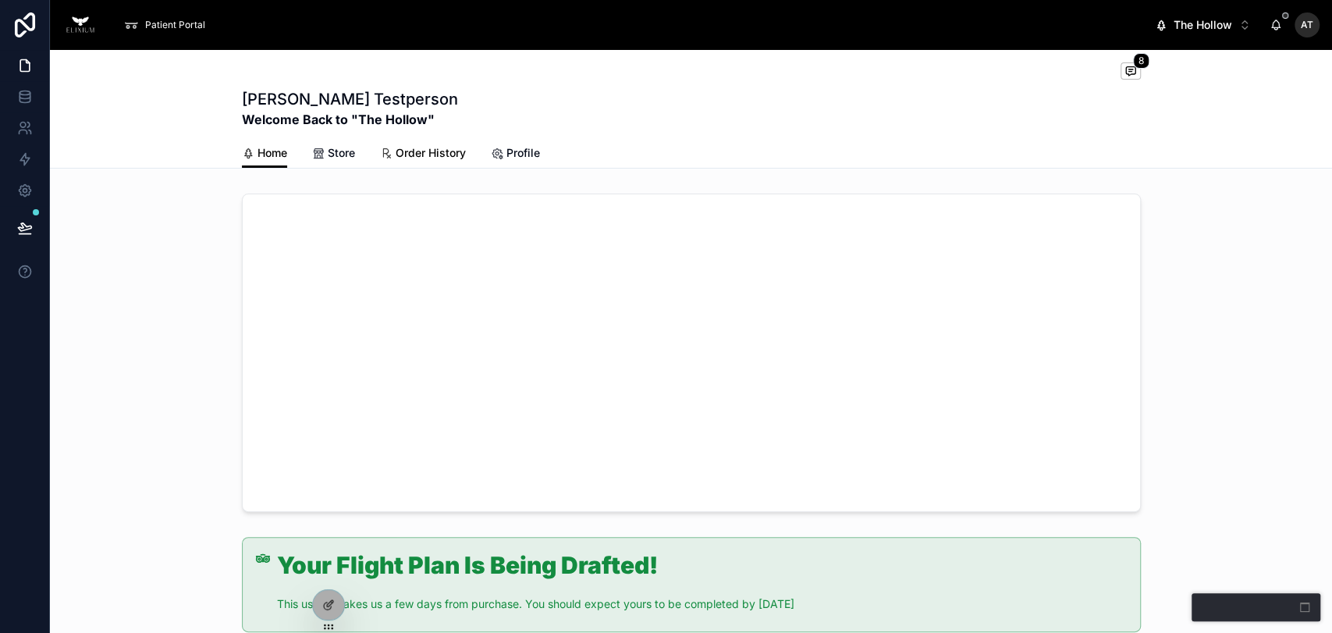
click at [396, 158] on span "Order History" at bounding box center [431, 153] width 70 height 16
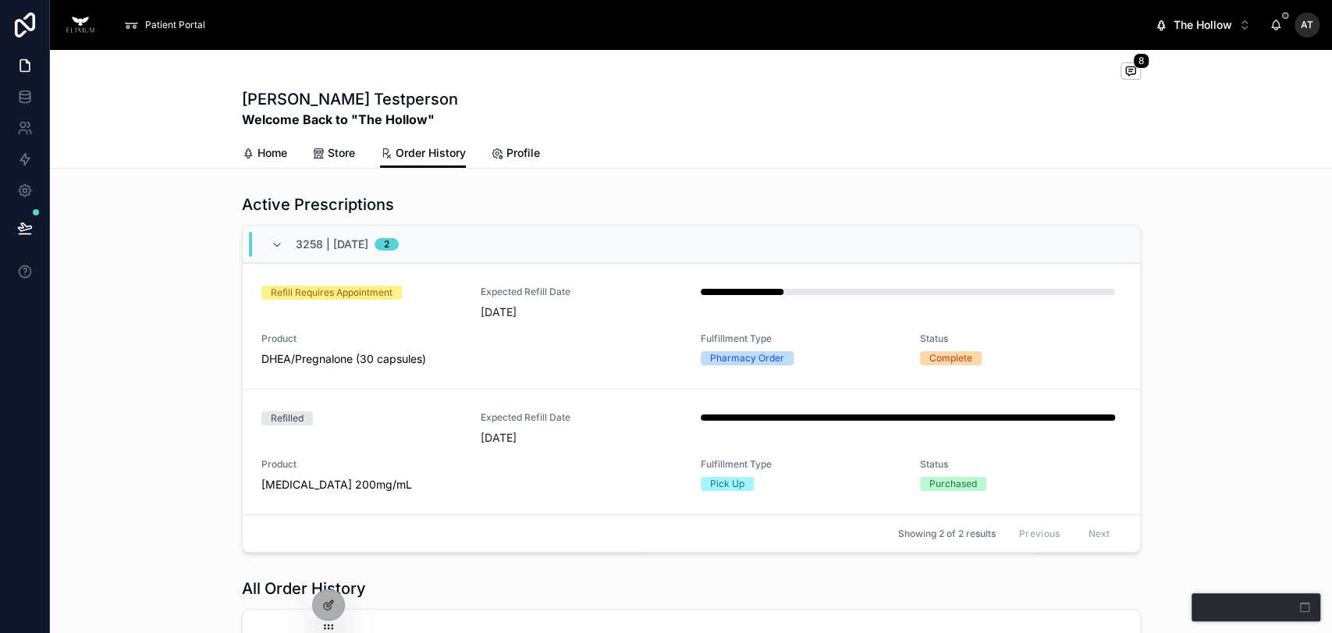
click at [1234, 23] on button "The Hollow Alt 1" at bounding box center [1202, 25] width 121 height 28
click at [1175, 33] on button "The Hollow Alt 4" at bounding box center [1202, 25] width 121 height 28
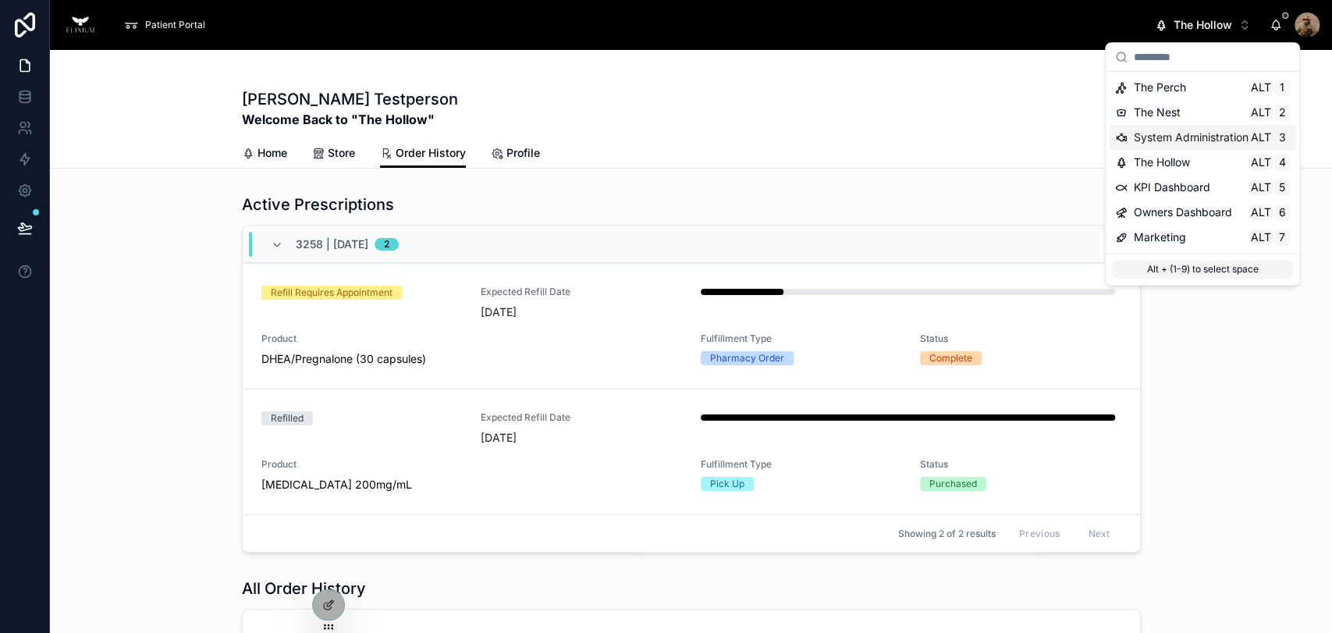
click at [1173, 140] on span "System Administration" at bounding box center [1191, 138] width 115 height 16
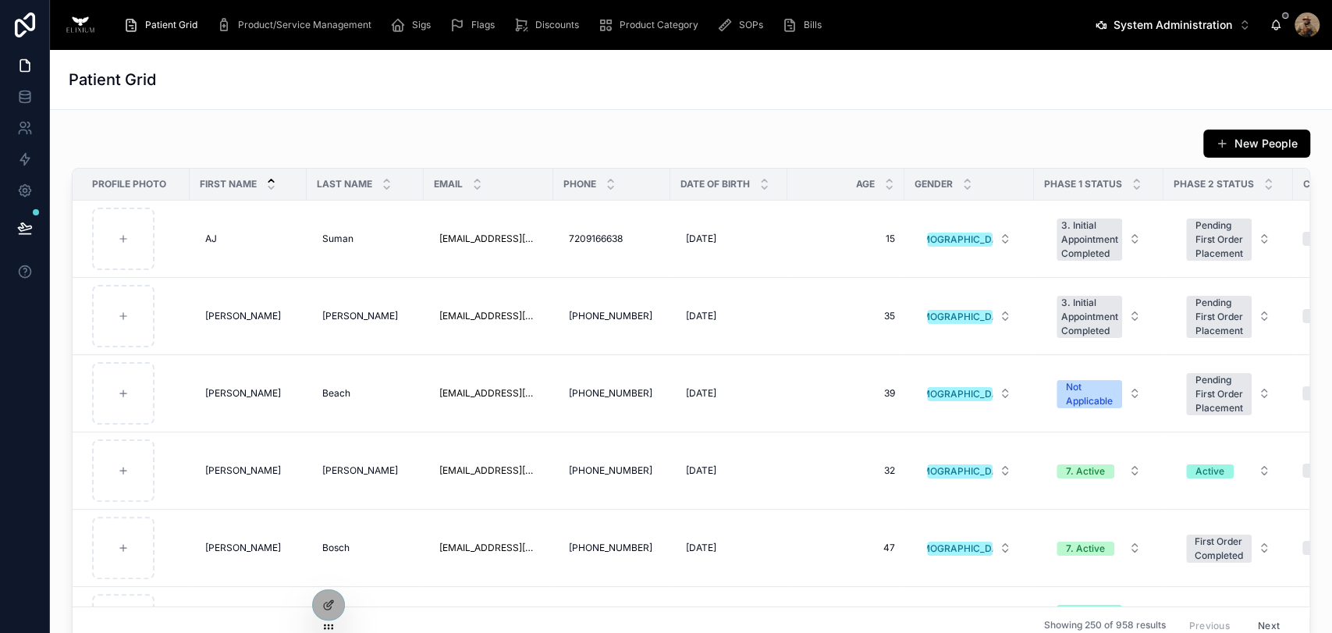
click at [816, 27] on span "Bills" at bounding box center [813, 25] width 18 height 12
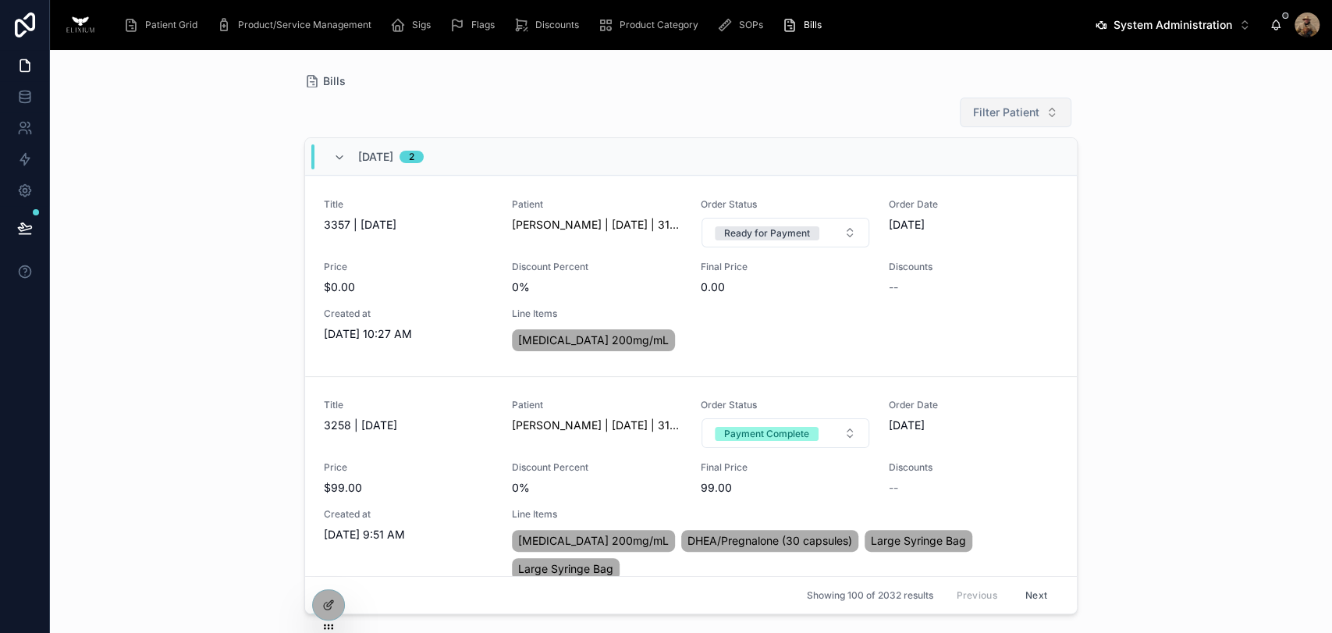
click at [1005, 119] on span "Filter Patient" at bounding box center [1006, 113] width 66 height 16
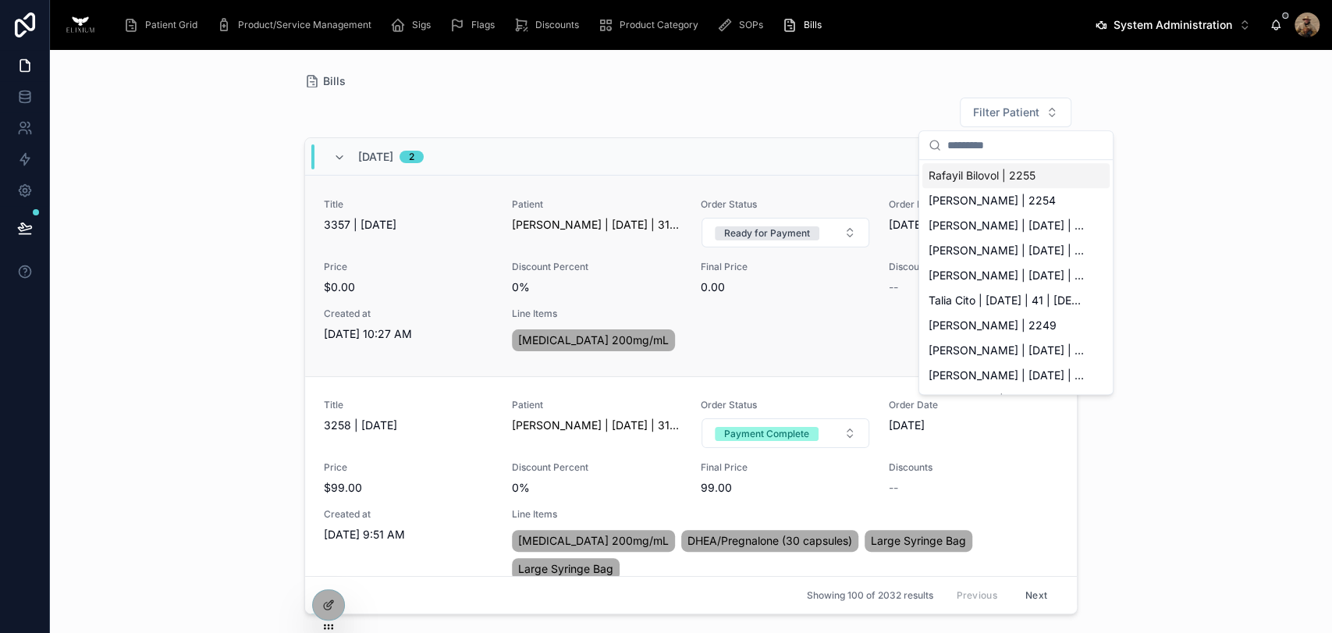
click at [612, 270] on span "Discount Percent" at bounding box center [596, 267] width 169 height 12
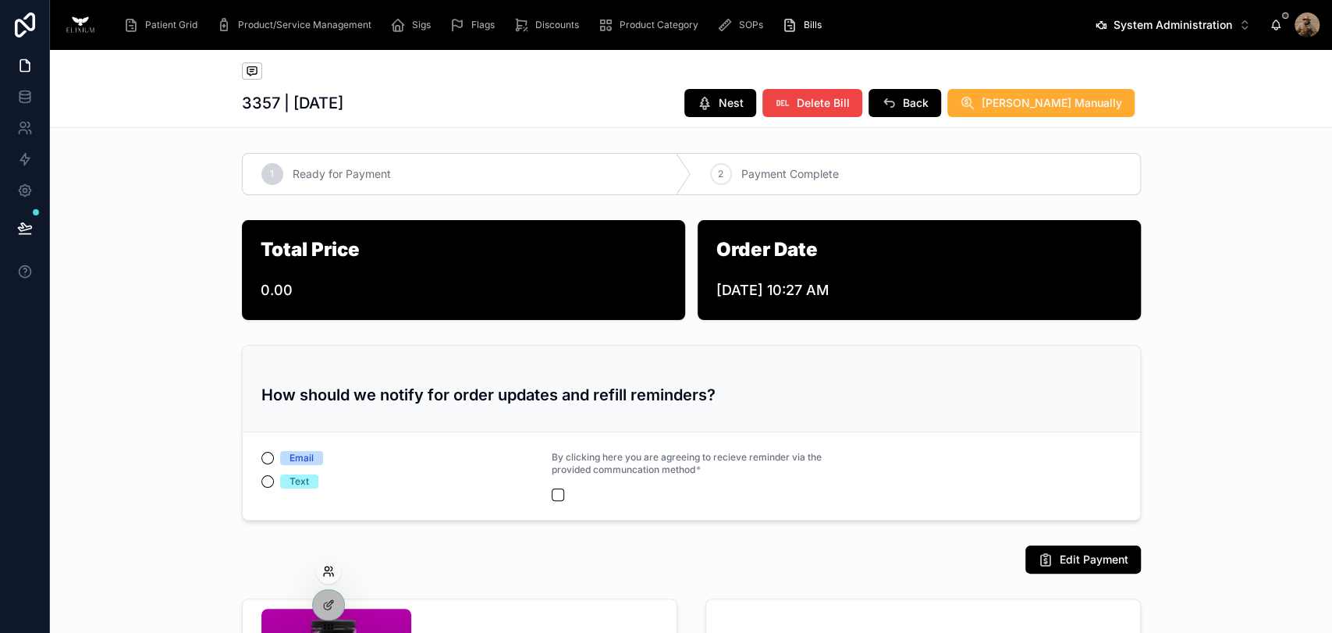
click at [334, 563] on div at bounding box center [328, 571] width 25 height 25
click at [331, 565] on icon at bounding box center [328, 571] width 12 height 12
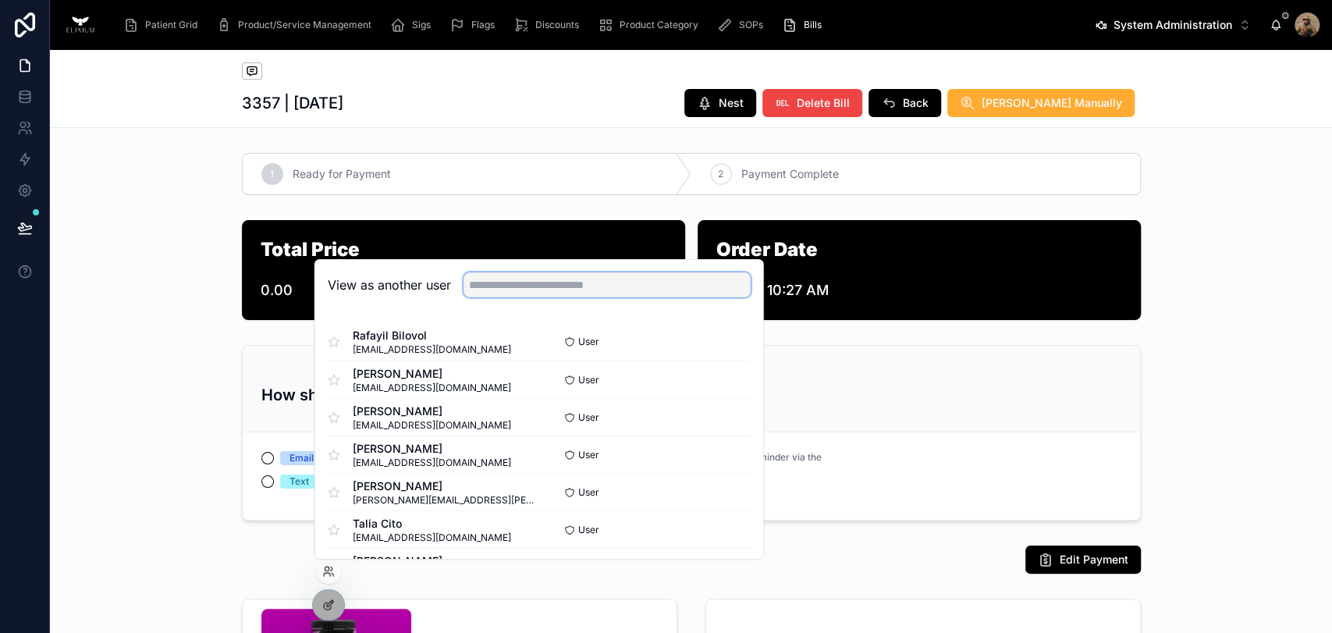
click at [496, 282] on input "text" at bounding box center [607, 284] width 287 height 25
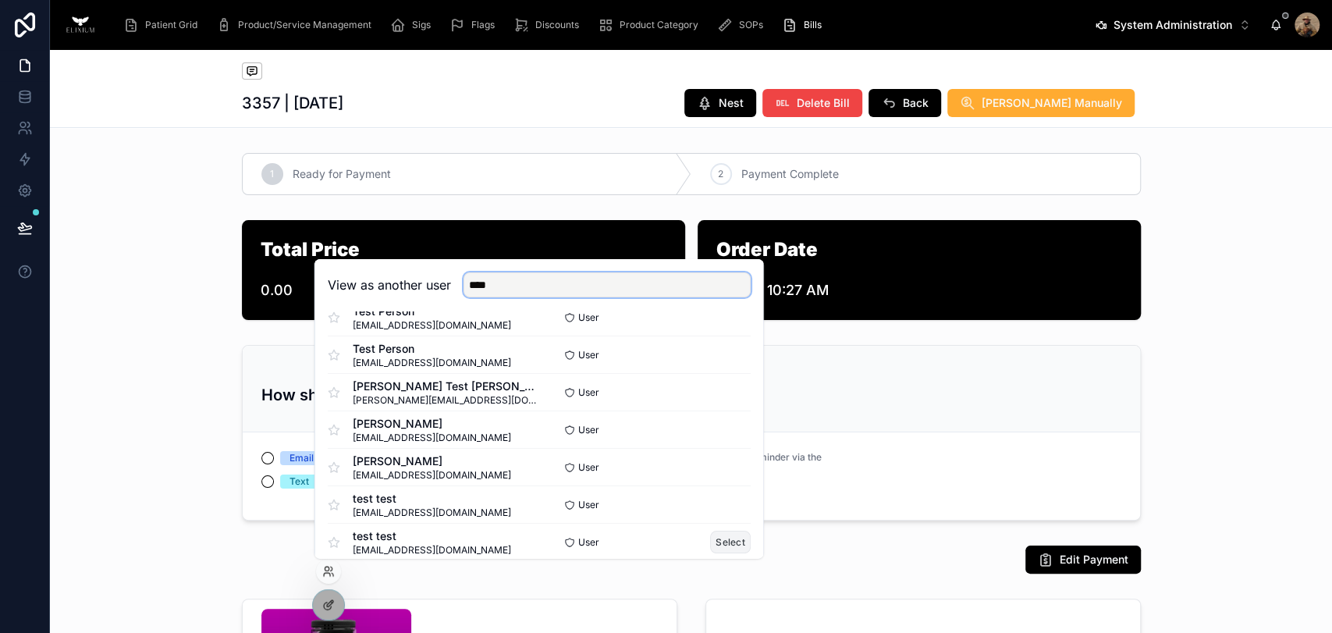
scroll to position [114, 0]
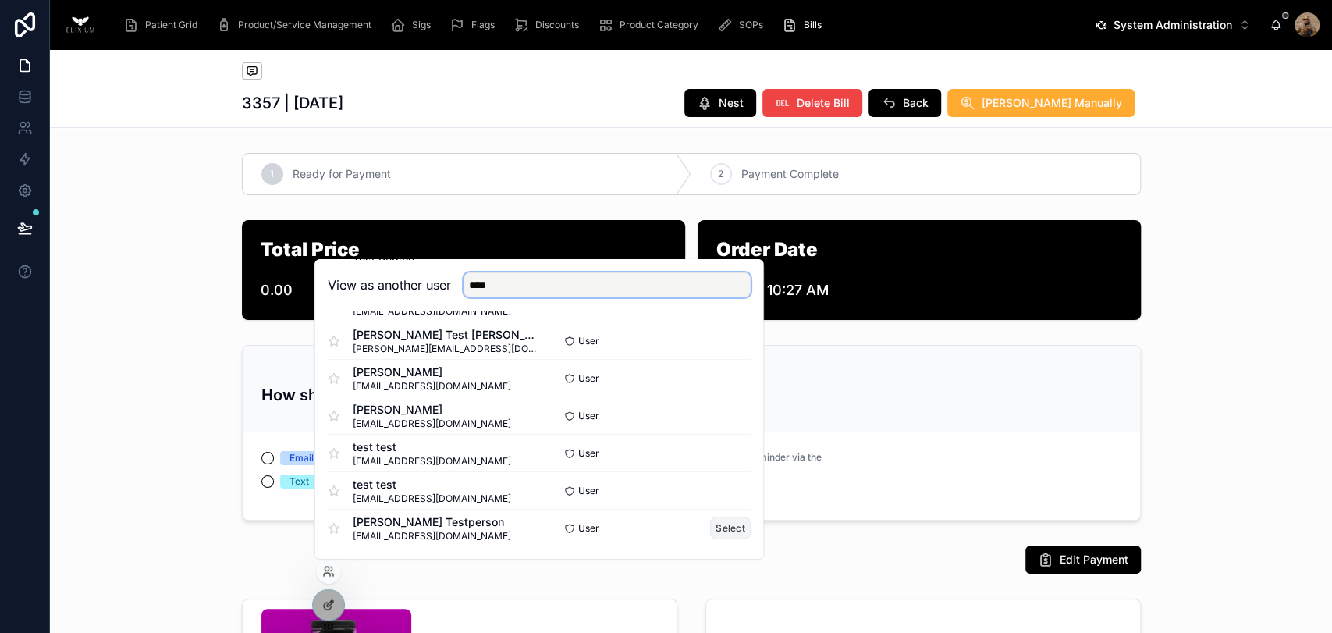
type input "****"
click at [719, 528] on button "Select" at bounding box center [730, 528] width 41 height 23
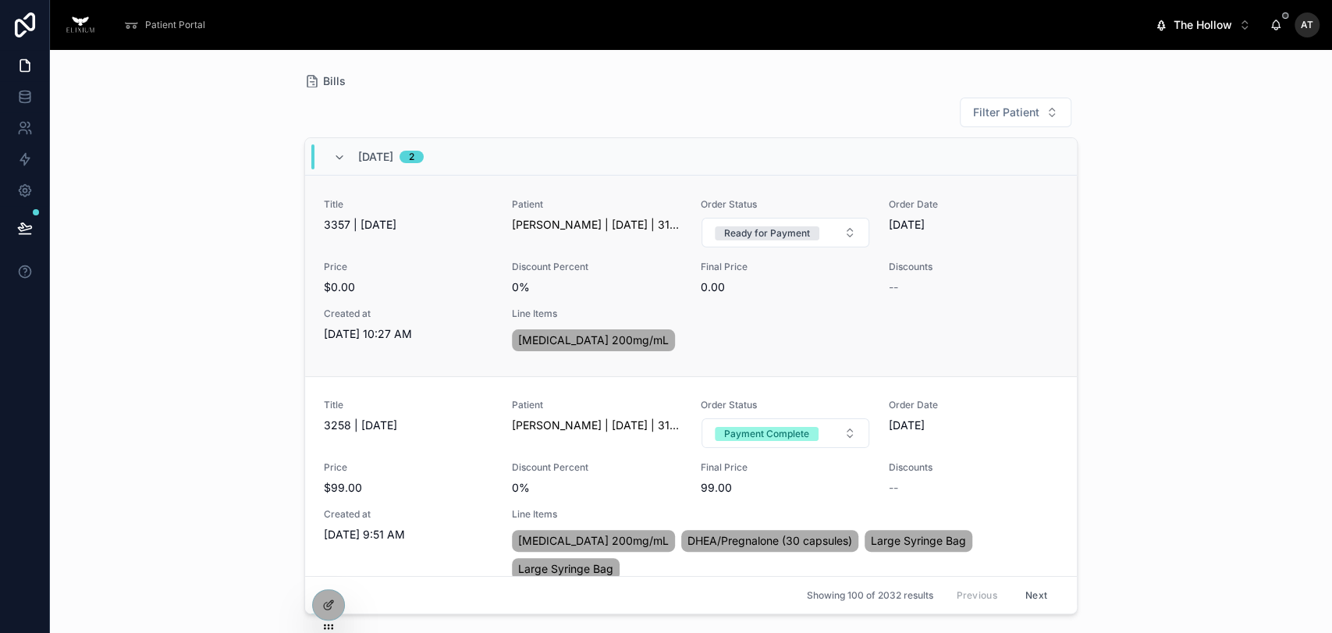
click at [474, 225] on span "3357 | [DATE]" at bounding box center [408, 225] width 169 height 16
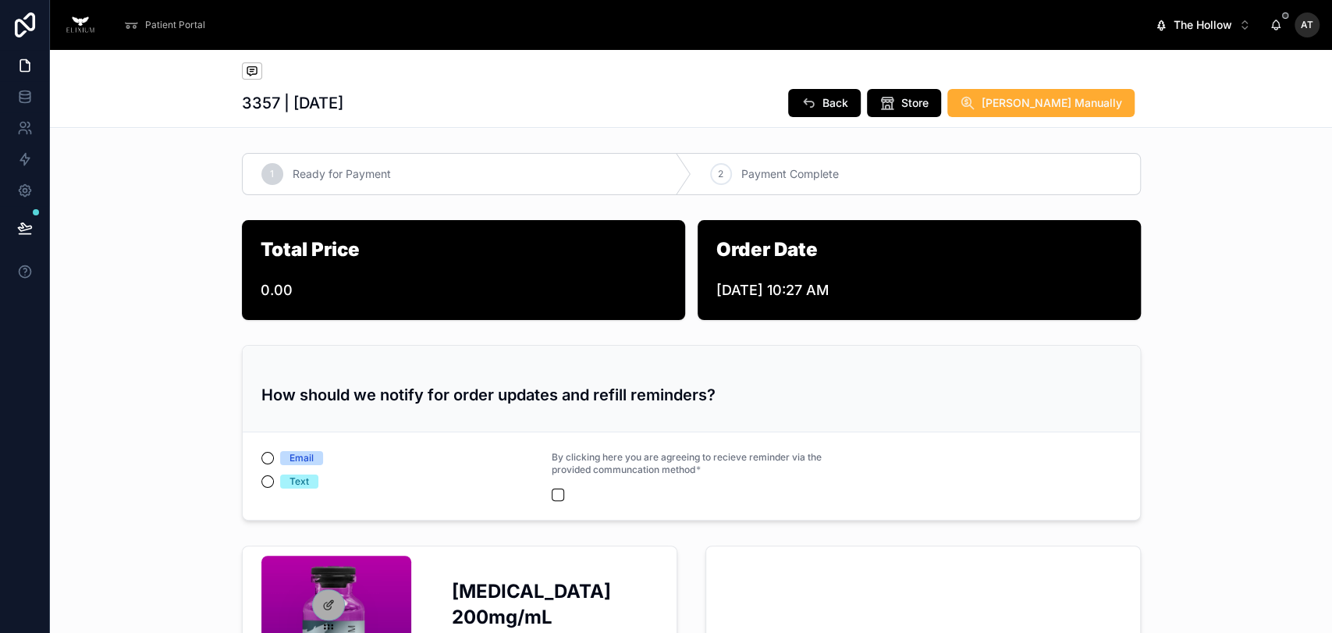
scroll to position [87, 0]
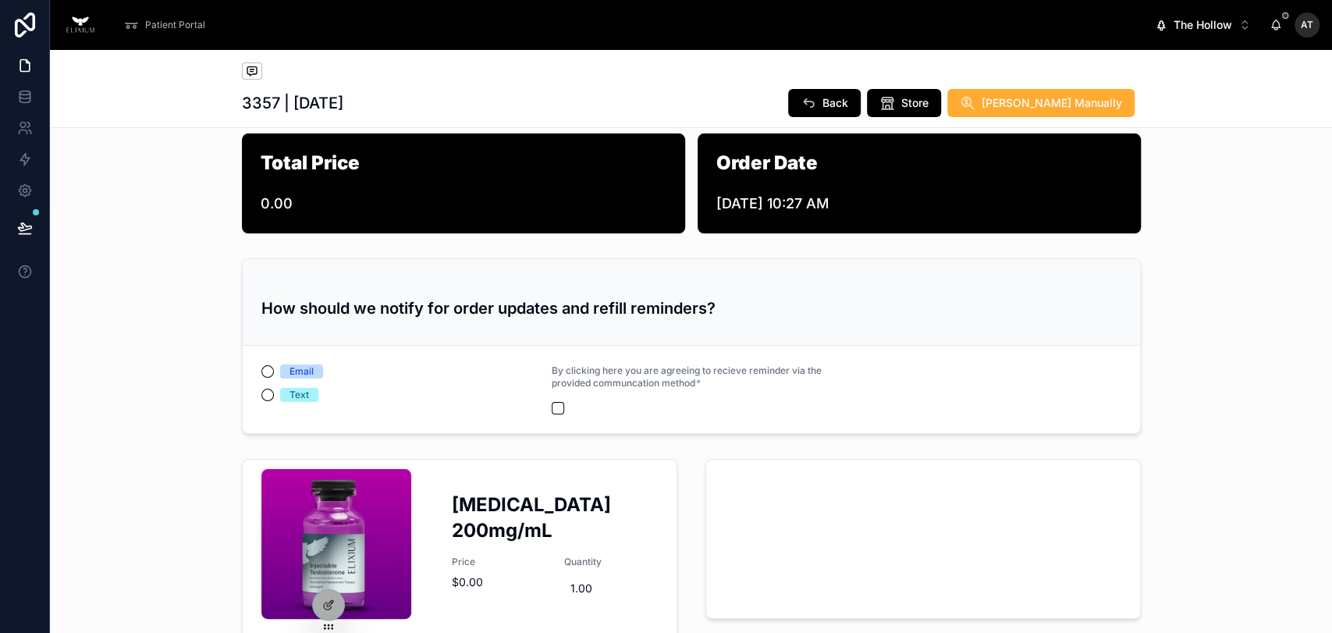
click at [187, 32] on div "Patient Portal" at bounding box center [167, 24] width 88 height 25
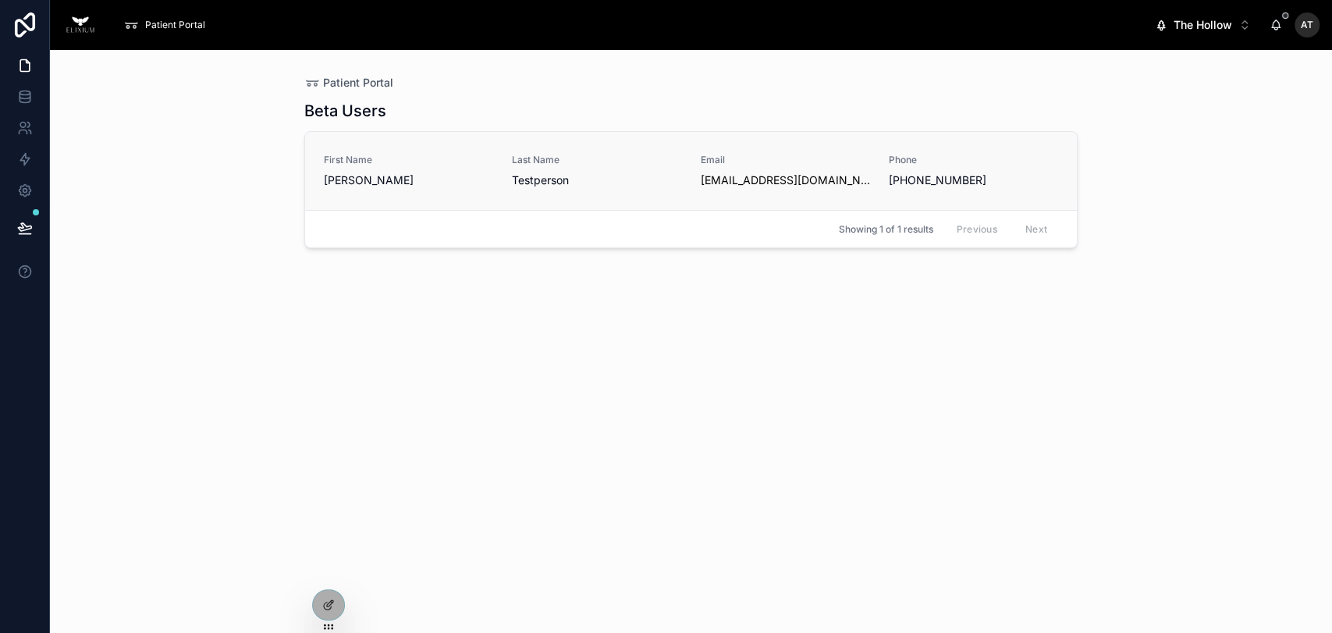
click at [456, 131] on div "First Name Adam Last Name Testperson Email adamhern23@gmail.com Phone (720) 808…" at bounding box center [690, 189] width 773 height 117
click at [454, 149] on link "First Name [PERSON_NAME] Last Name [PERSON_NAME] Email [EMAIL_ADDRESS][DOMAIN_N…" at bounding box center [691, 171] width 772 height 78
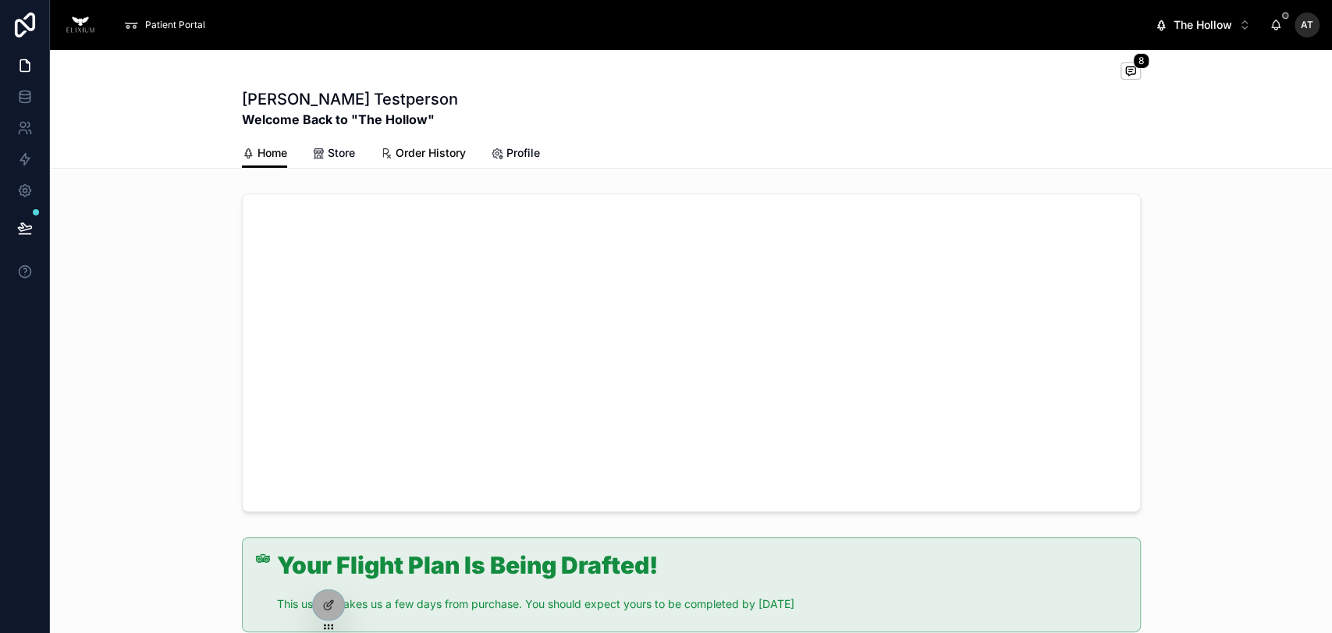
click at [411, 151] on span "Order History" at bounding box center [431, 153] width 70 height 16
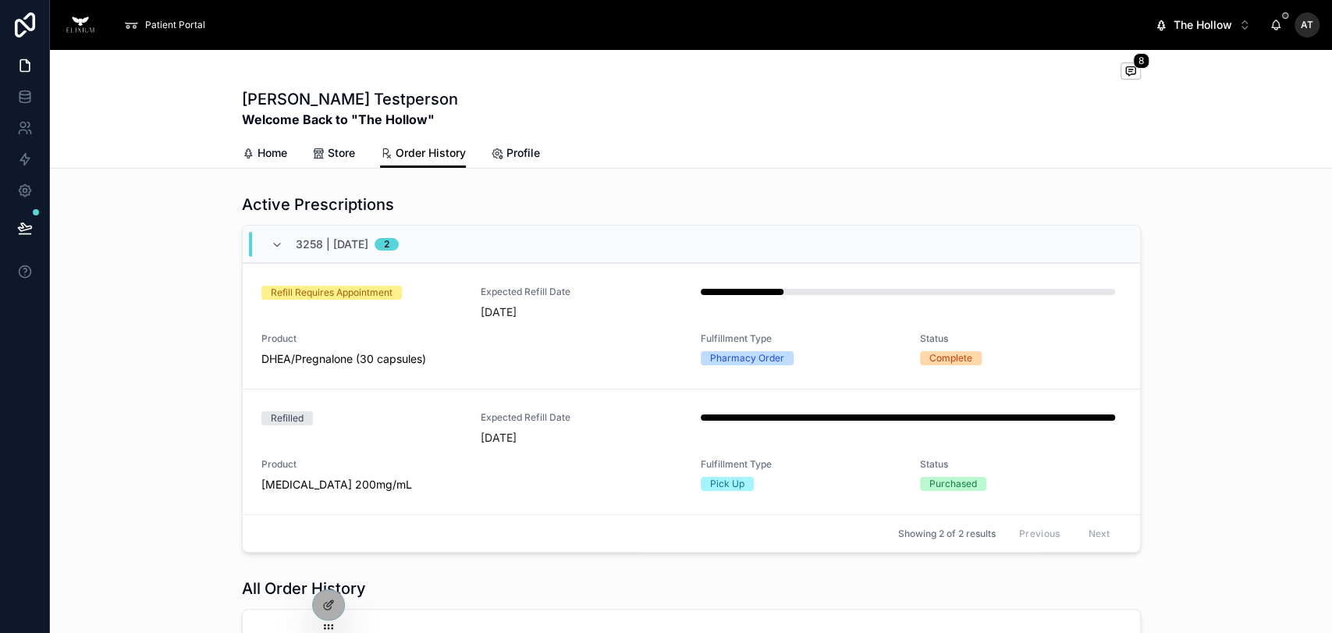
click at [1213, 33] on button "The Hollow Alt 1" at bounding box center [1202, 25] width 121 height 28
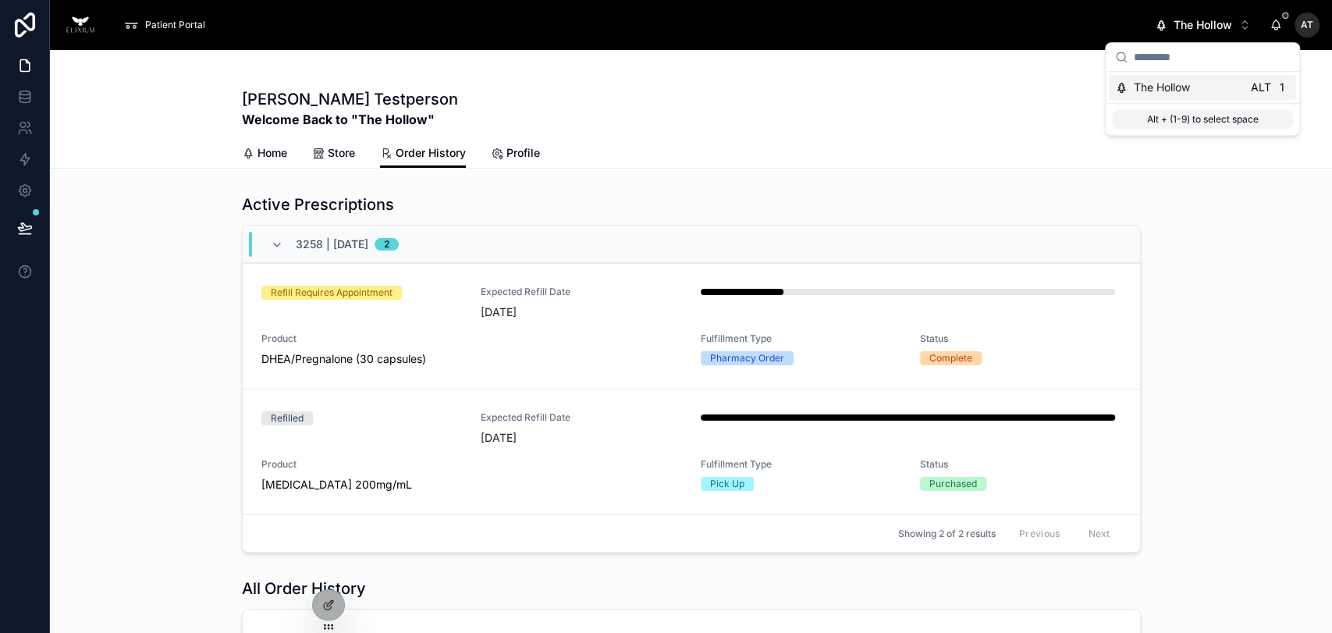
click at [74, 13] on img at bounding box center [80, 24] width 36 height 25
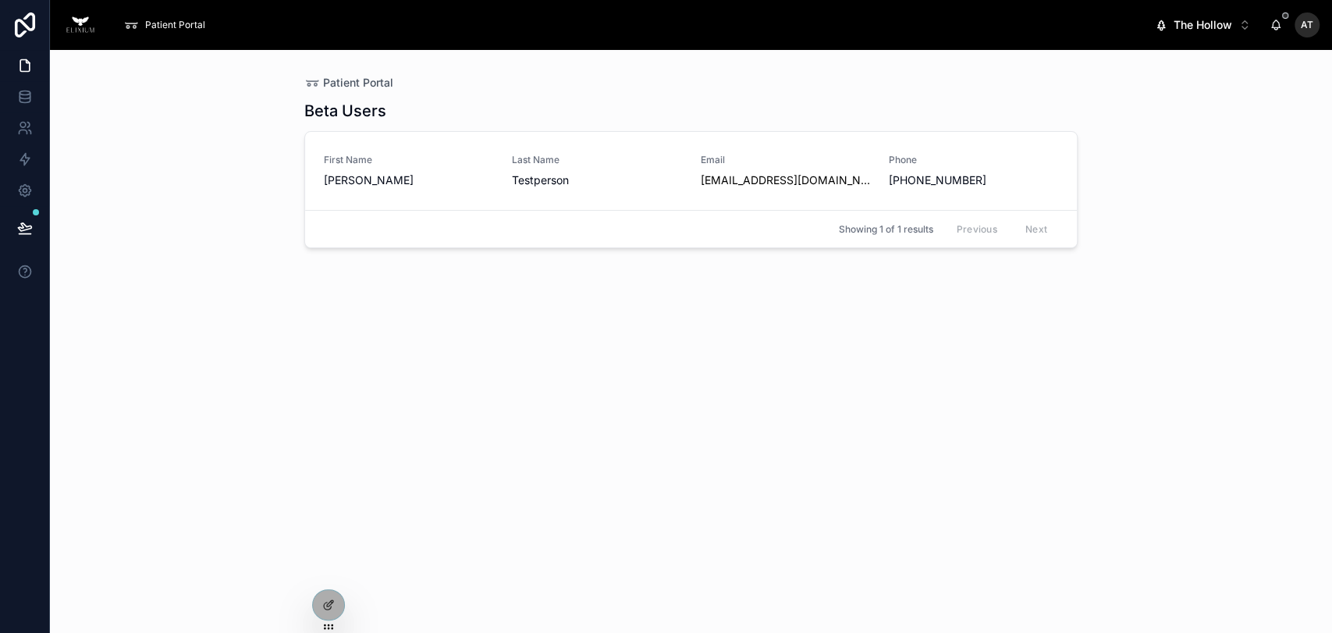
click at [1230, 20] on span "The Hollow" at bounding box center [1203, 25] width 59 height 16
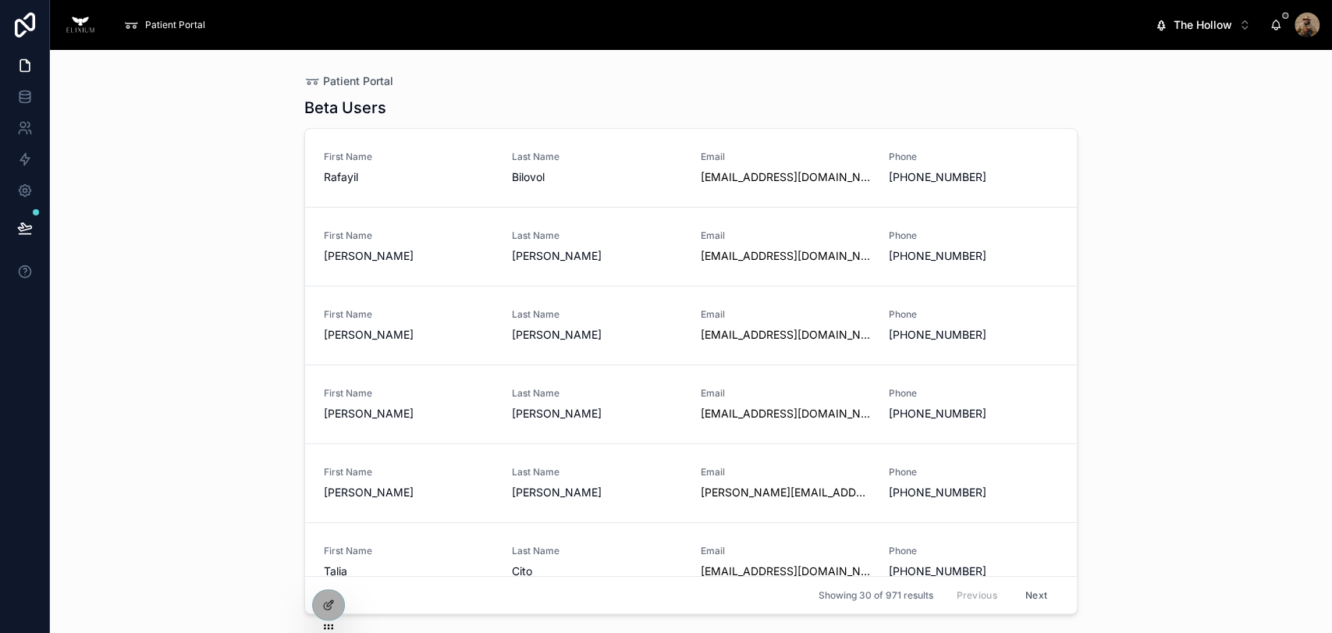
click at [1199, 30] on span "The Hollow" at bounding box center [1203, 25] width 59 height 16
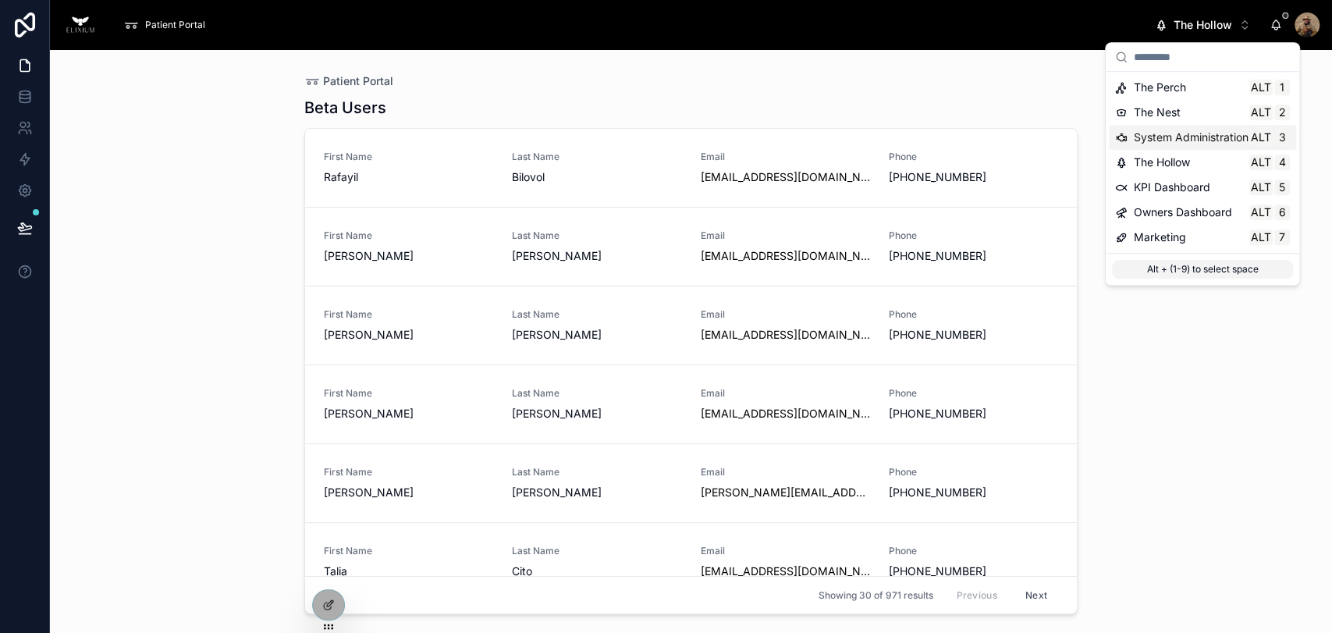
click at [1191, 135] on span "System Administration" at bounding box center [1191, 138] width 115 height 16
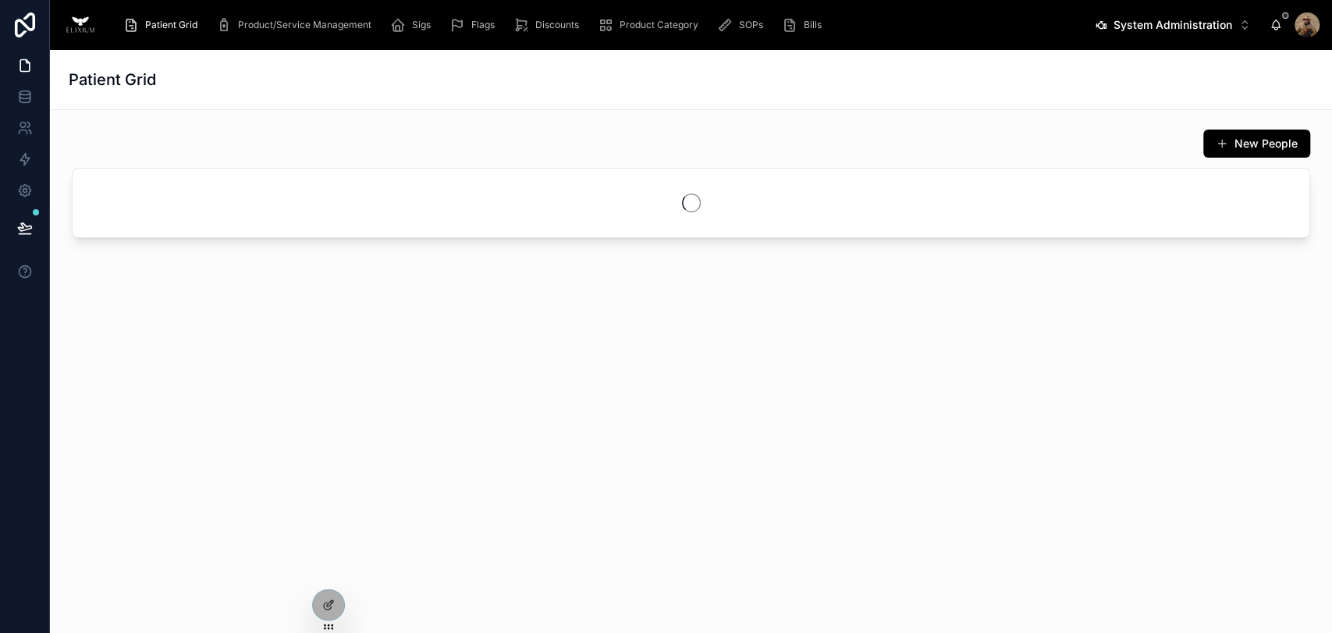
drag, startPoint x: 816, startPoint y: 33, endPoint x: 1151, endPoint y: 39, distance: 334.8
click at [817, 31] on div "Bills" at bounding box center [805, 24] width 46 height 25
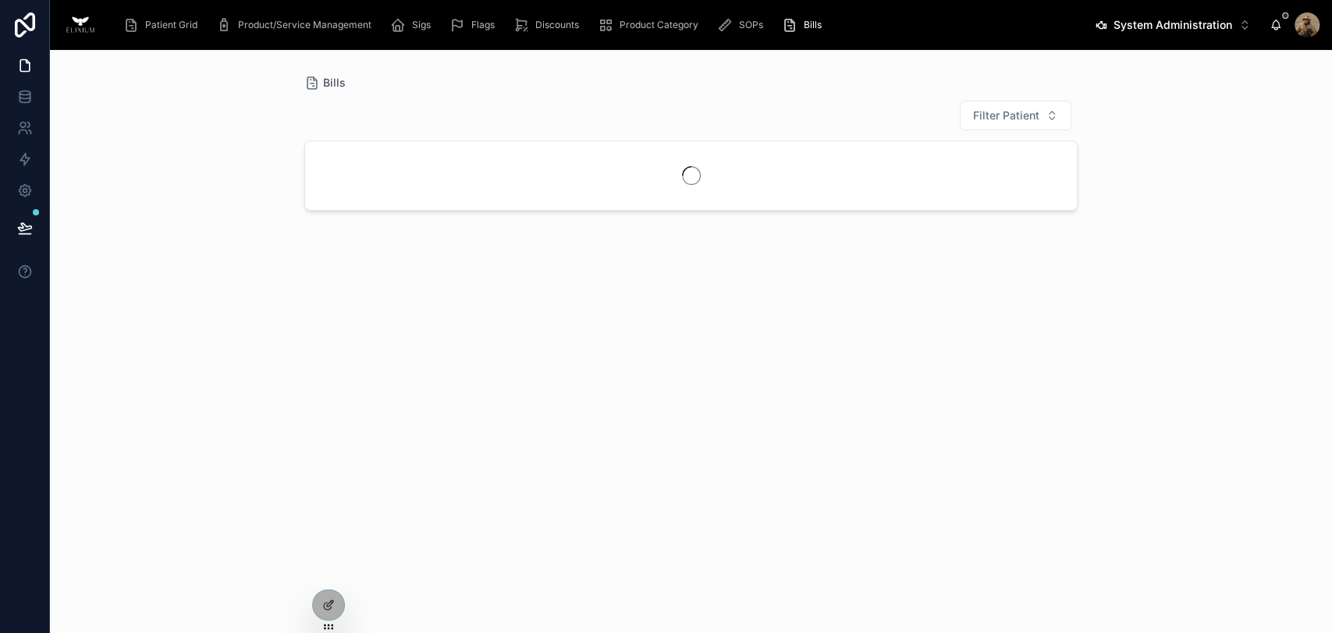
click at [1153, 23] on span "System Administration" at bounding box center [1173, 25] width 119 height 16
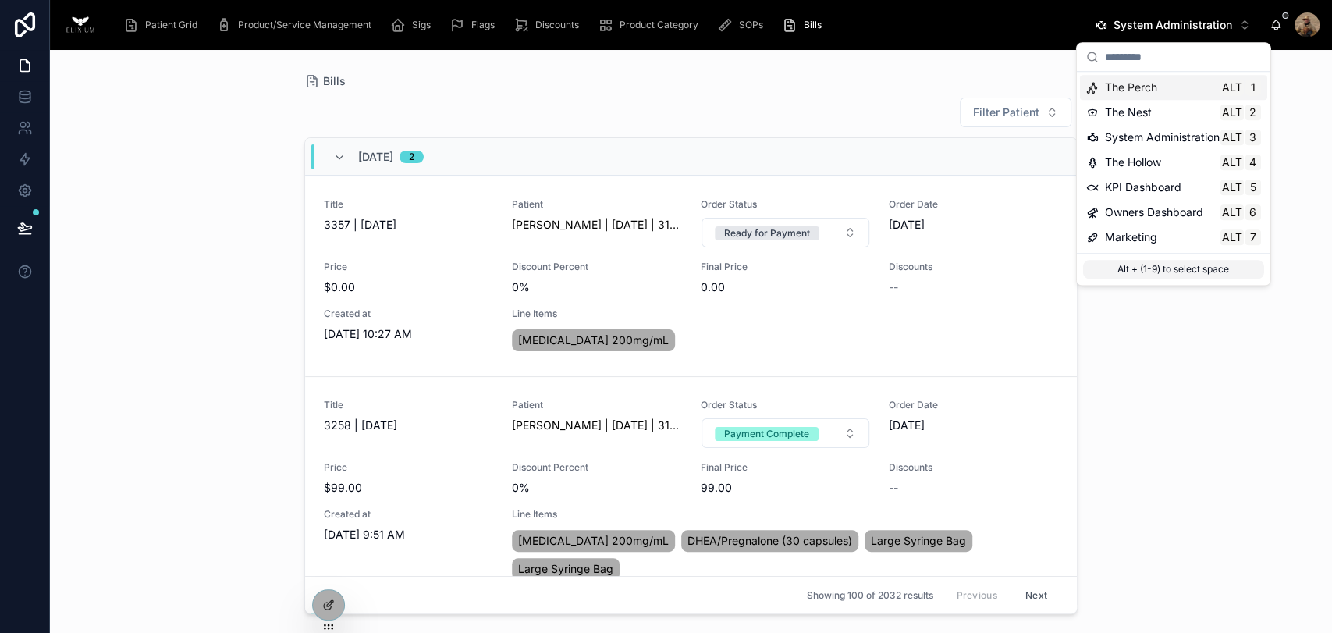
click at [1146, 86] on span "The Perch" at bounding box center [1131, 88] width 52 height 16
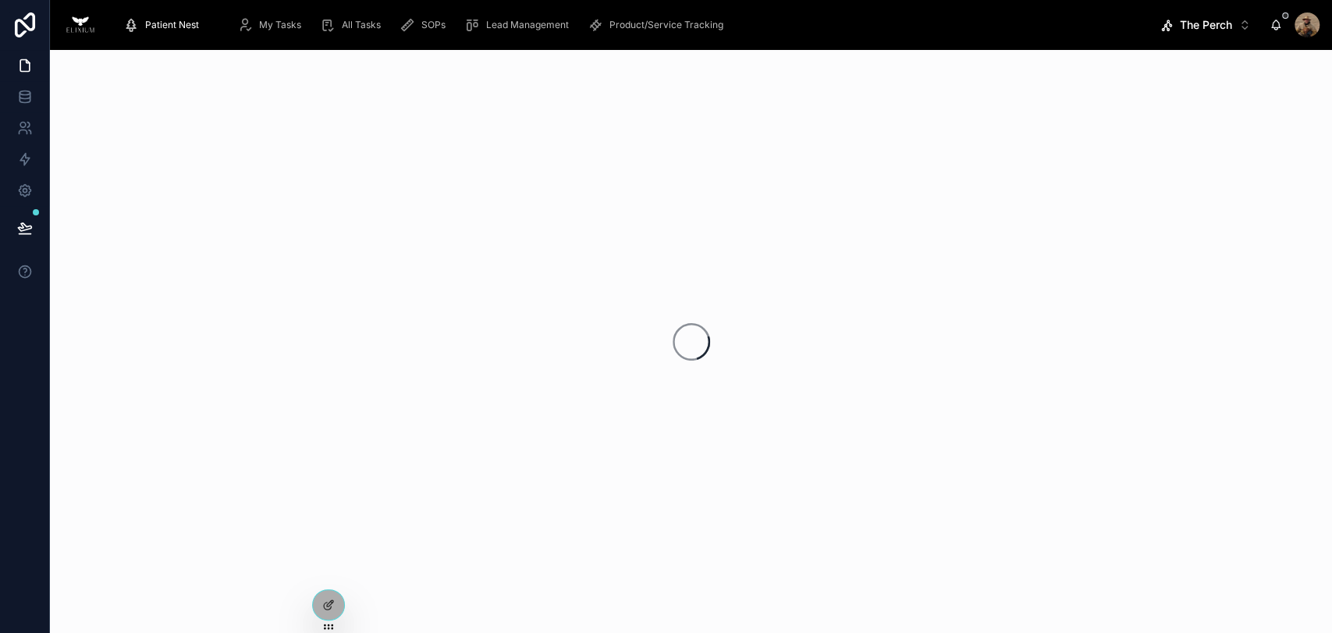
click at [634, 12] on div "Product/Service Tracking" at bounding box center [659, 24] width 142 height 25
click at [279, 25] on span "My Tasks" at bounding box center [280, 25] width 42 height 12
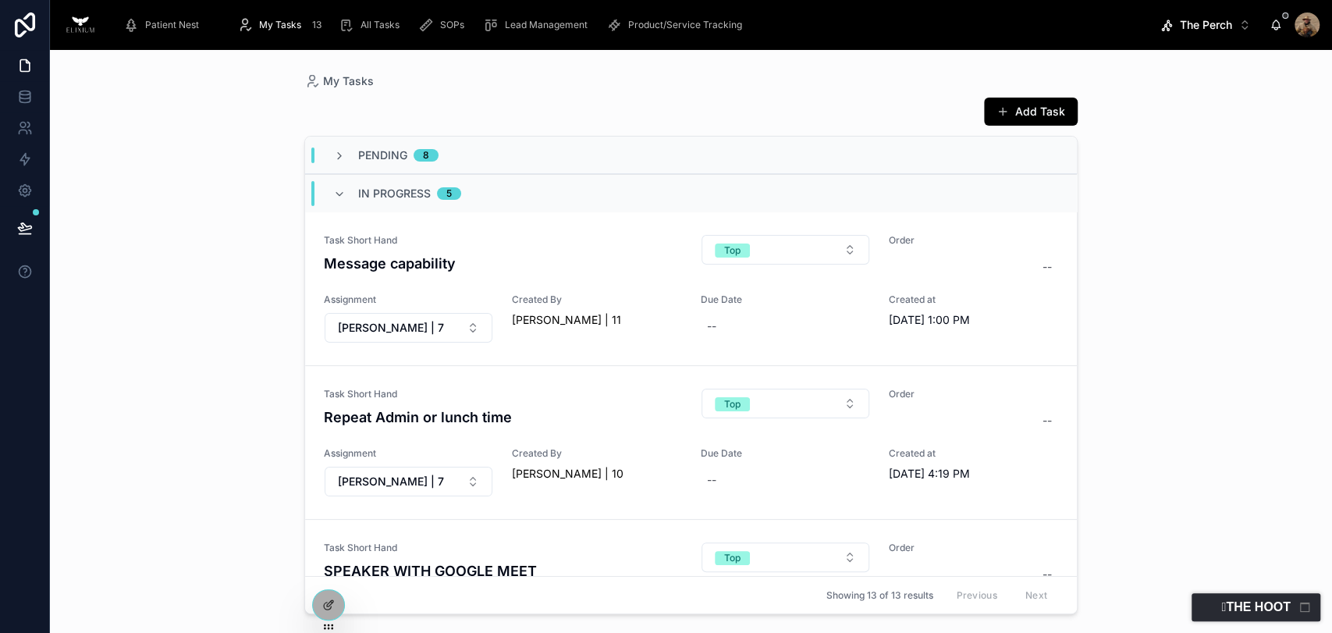
click at [695, 22] on span "Product/Service Tracking" at bounding box center [685, 25] width 114 height 12
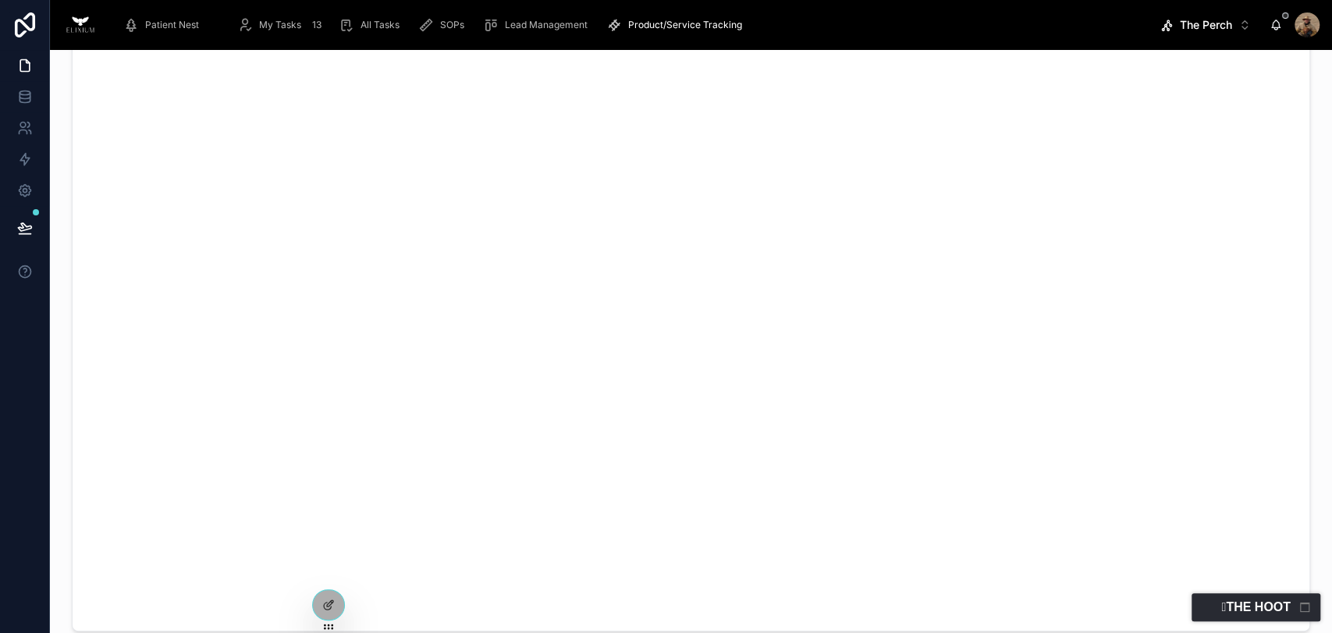
scroll to position [87, 0]
